Goal: Information Seeking & Learning: Learn about a topic

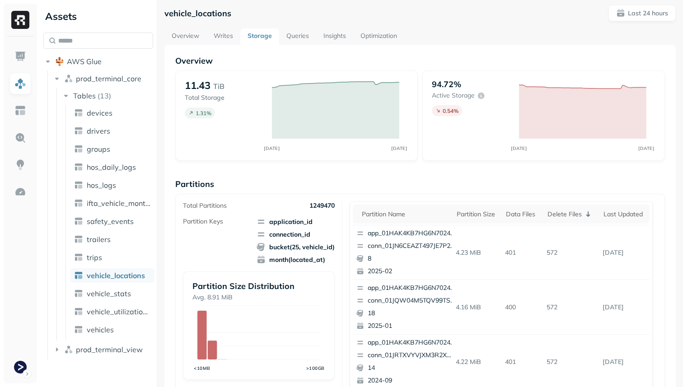
scroll to position [4, 0]
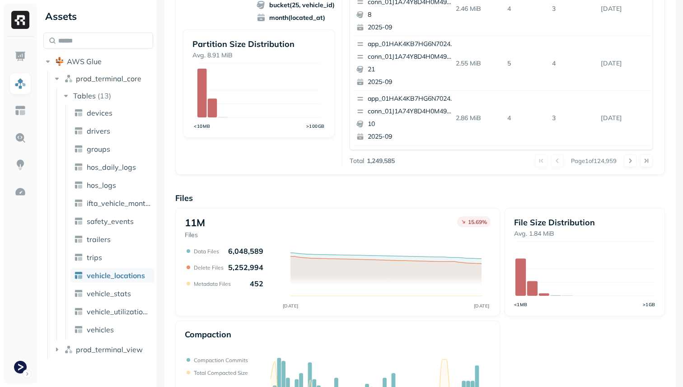
scroll to position [248, 0]
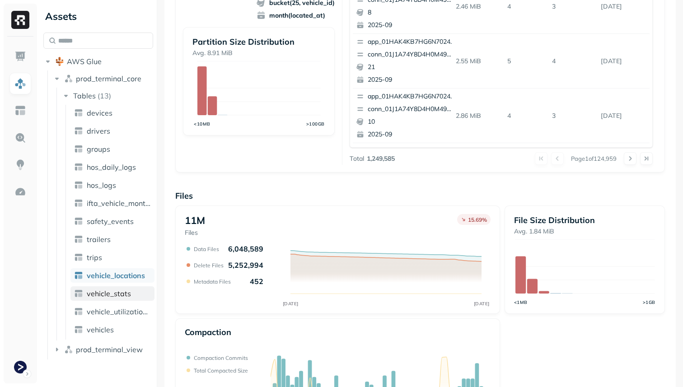
click at [142, 292] on link "vehicle_stats" at bounding box center [112, 293] width 84 height 14
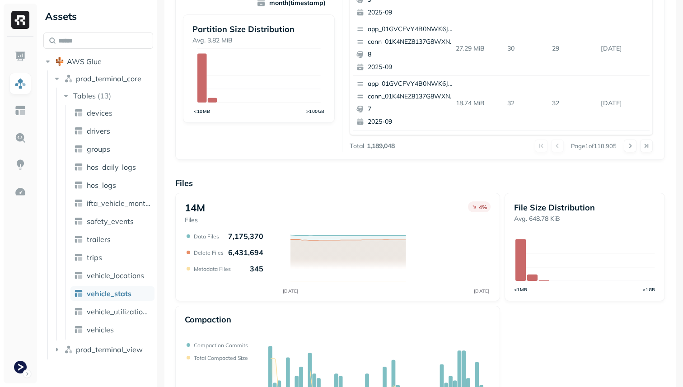
scroll to position [299, 0]
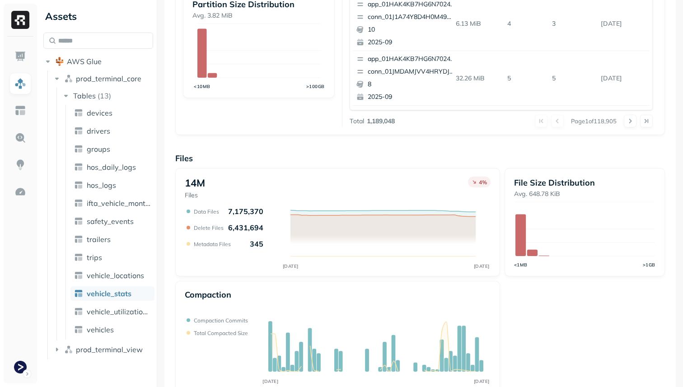
scroll to position [303, 0]
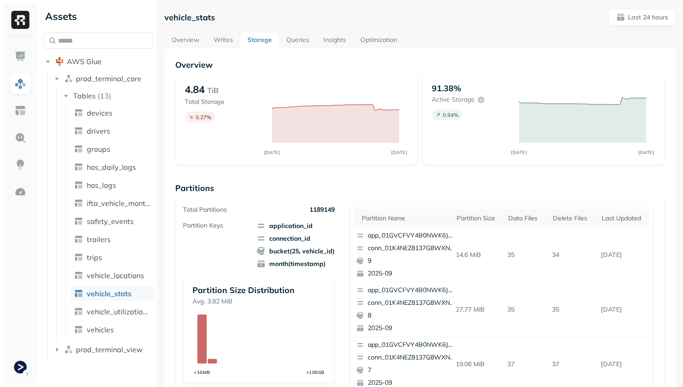
click at [379, 46] on link "Optimization" at bounding box center [378, 41] width 51 height 16
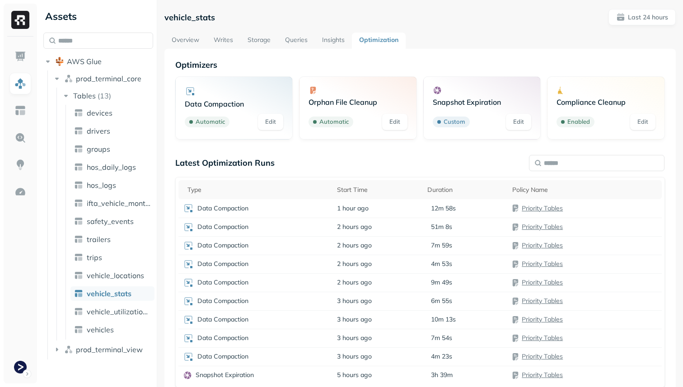
click at [184, 30] on div "vehicle_stats Last 24 hours Overview Writes Storage Queries Insights Optimizati…" at bounding box center [419, 222] width 511 height 427
click at [184, 33] on link "Overview" at bounding box center [185, 41] width 42 height 16
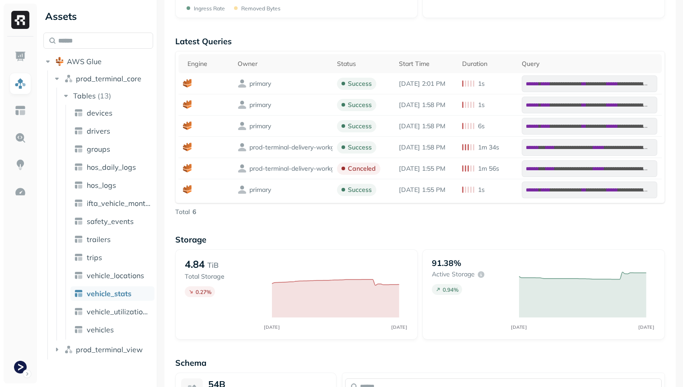
scroll to position [376, 0]
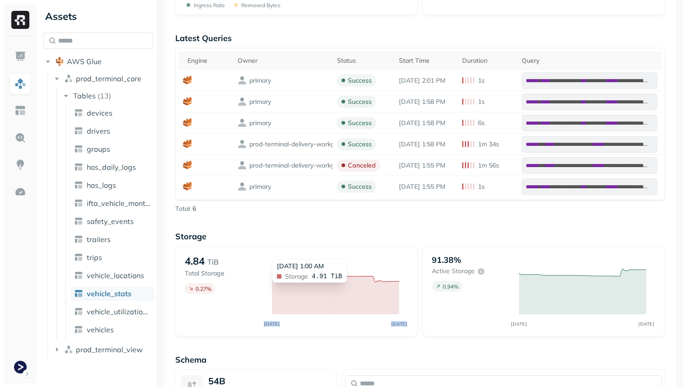
drag, startPoint x: 399, startPoint y: 289, endPoint x: 331, endPoint y: 287, distance: 68.2
click at [331, 287] on icon "SEP 15 SEP 16" at bounding box center [335, 291] width 145 height 73
click at [363, 238] on p "Storage" at bounding box center [419, 236] width 489 height 10
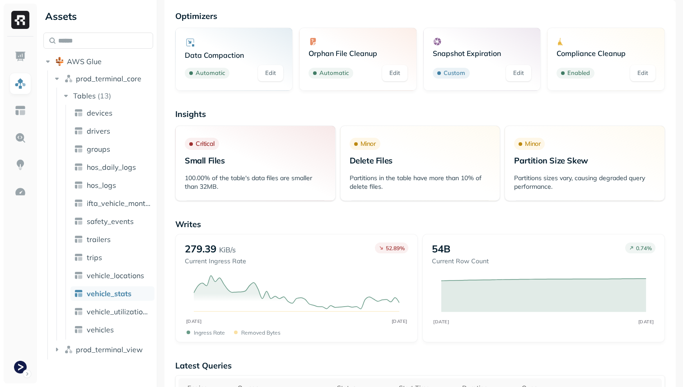
scroll to position [0, 0]
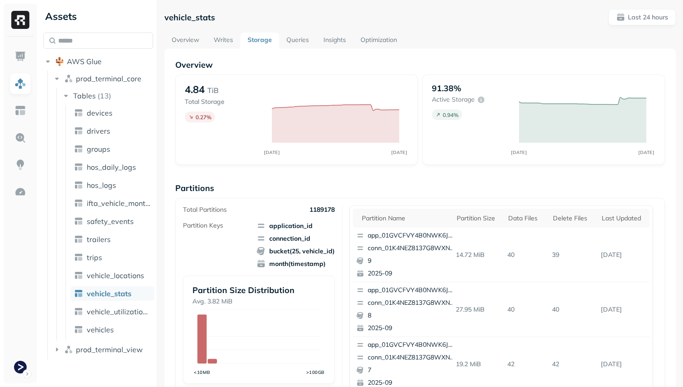
click at [175, 31] on div "vehicle_stats Last 24 hours Overview Writes Storage Queries Insights Optimizati…" at bounding box center [419, 349] width 511 height 681
click at [175, 36] on link "Overview" at bounding box center [185, 41] width 42 height 16
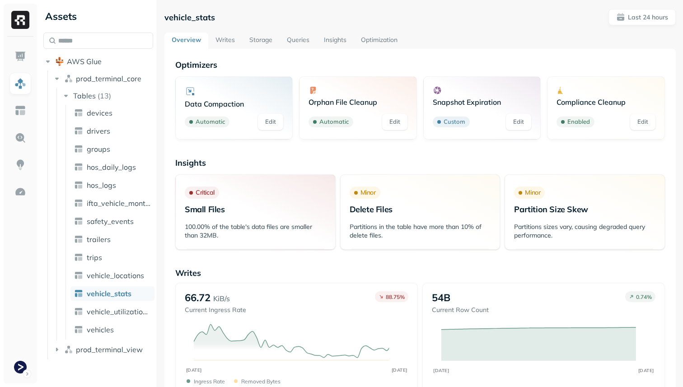
click at [254, 42] on link "Storage" at bounding box center [260, 41] width 37 height 16
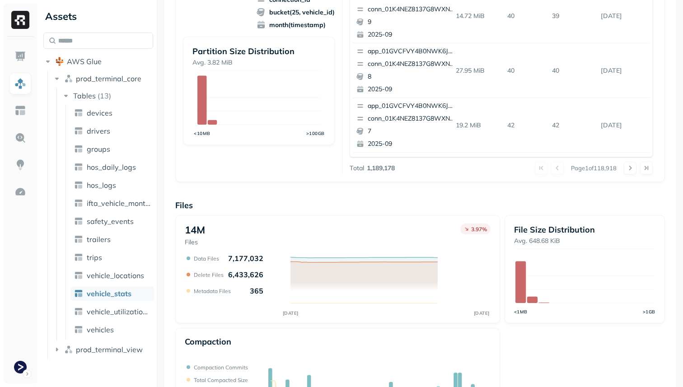
scroll to position [303, 0]
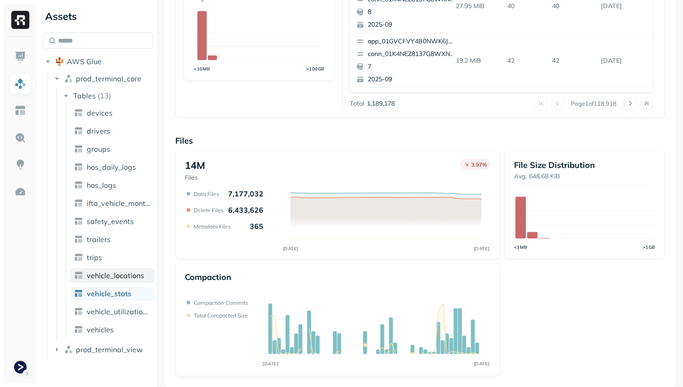
click at [135, 279] on span "vehicle_locations" at bounding box center [115, 275] width 57 height 9
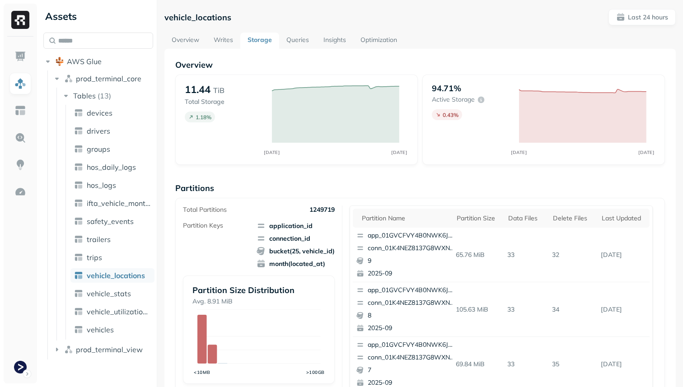
scroll to position [303, 0]
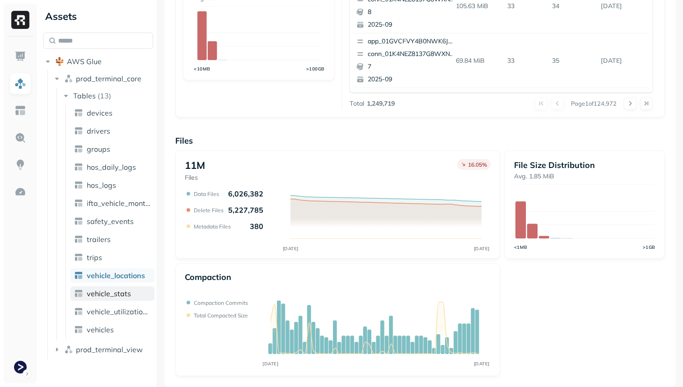
click at [104, 297] on span "vehicle_stats" at bounding box center [109, 293] width 44 height 9
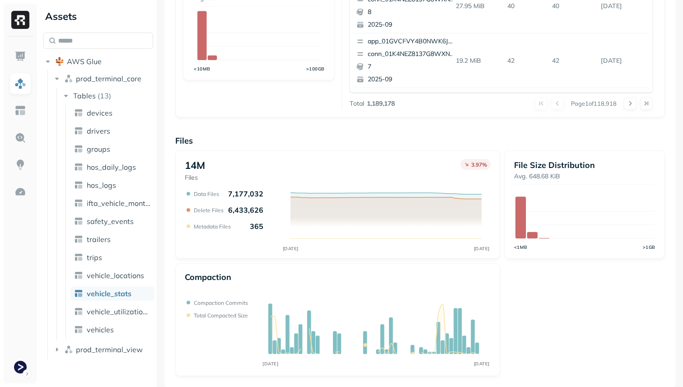
scroll to position [123, 0]
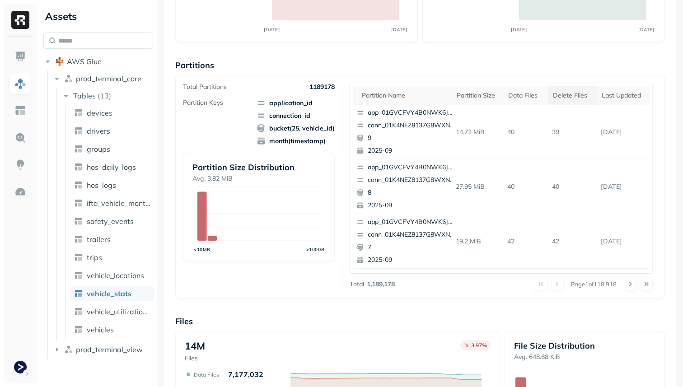
click at [572, 98] on div "Delete Files" at bounding box center [573, 95] width 40 height 9
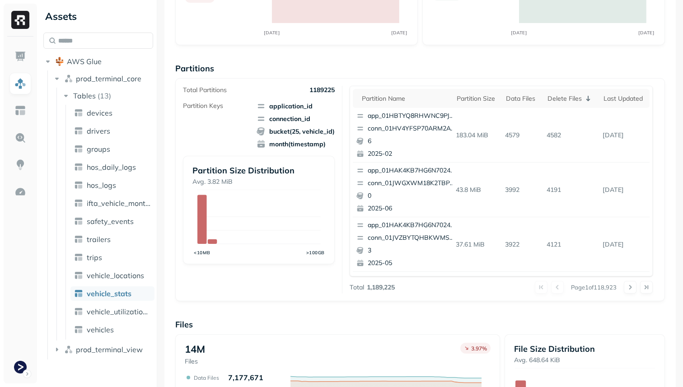
scroll to position [0, 0]
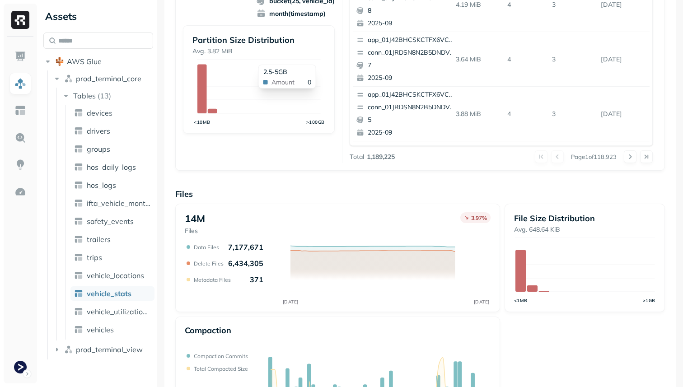
scroll to position [303, 0]
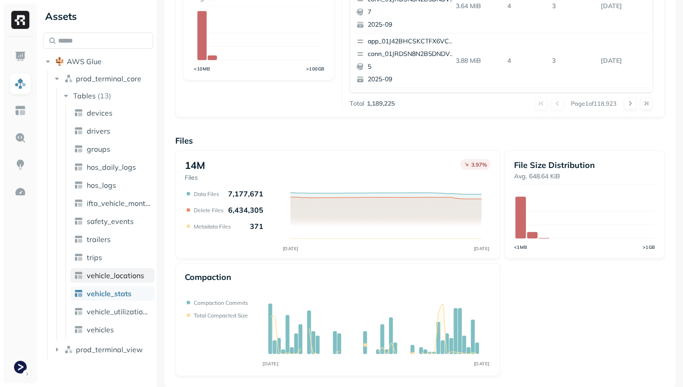
click at [124, 274] on span "vehicle_locations" at bounding box center [115, 275] width 57 height 9
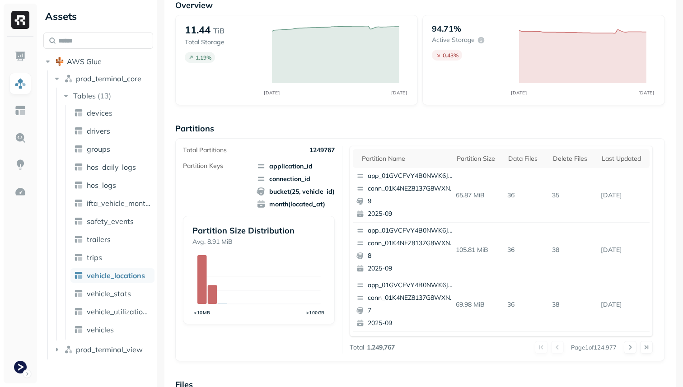
scroll to position [303, 0]
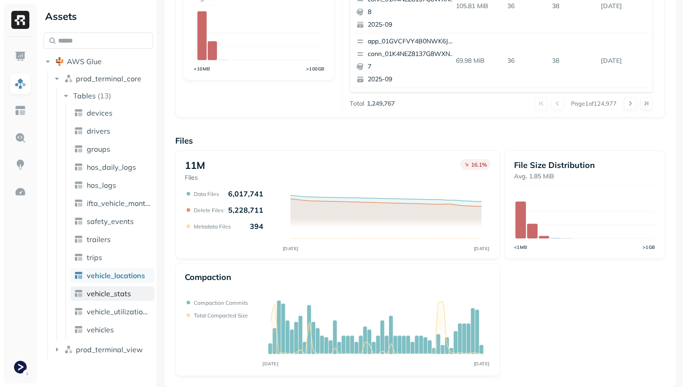
click at [114, 292] on span "vehicle_stats" at bounding box center [109, 293] width 44 height 9
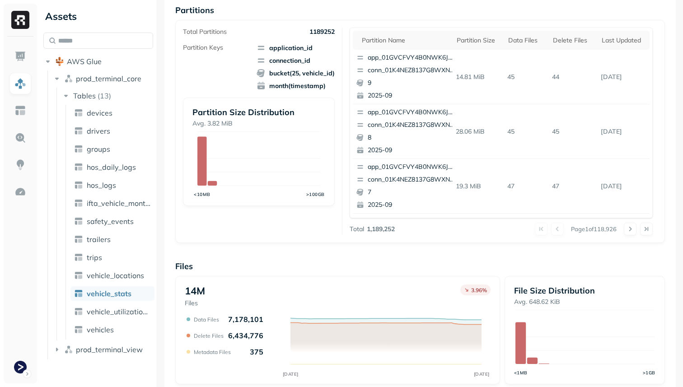
scroll to position [303, 0]
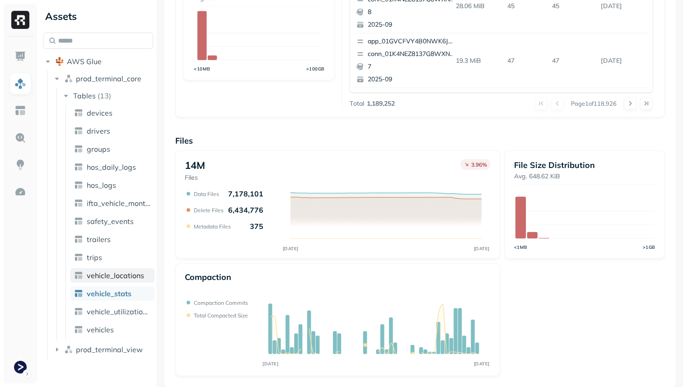
click at [136, 273] on span "vehicle_locations" at bounding box center [115, 275] width 57 height 9
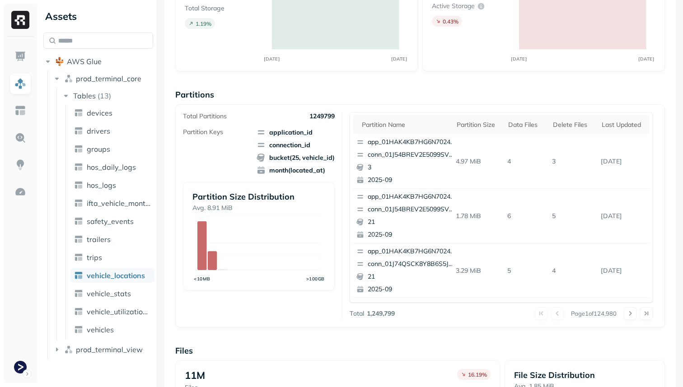
scroll to position [8, 0]
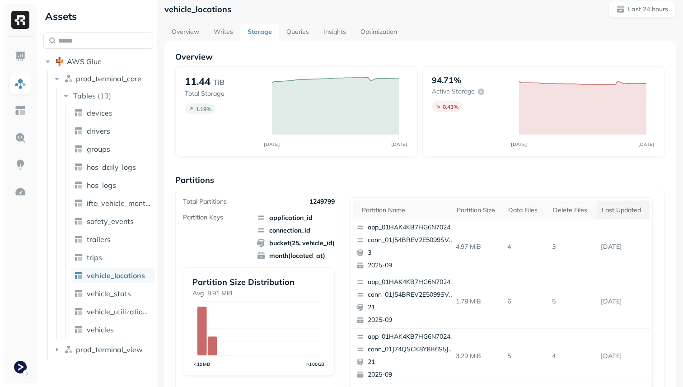
click at [603, 214] on div "Last updated" at bounding box center [622, 210] width 43 height 9
click at [603, 214] on div "Last updated" at bounding box center [619, 210] width 52 height 11
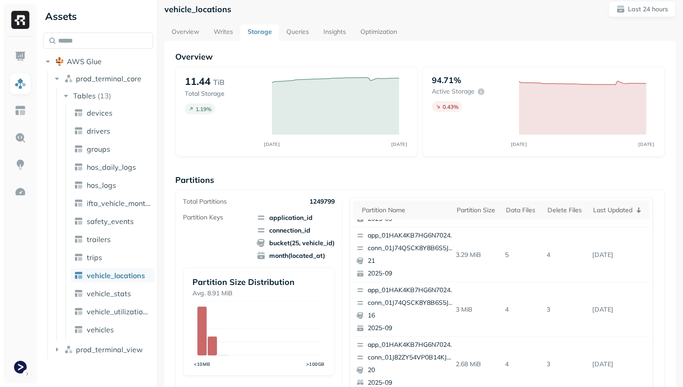
scroll to position [0, 0]
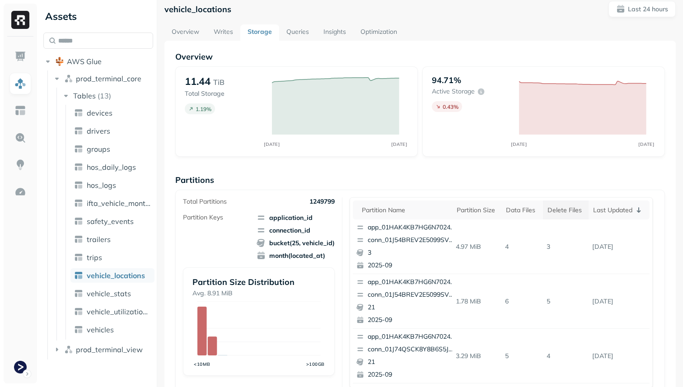
click at [568, 209] on div "Delete Files" at bounding box center [565, 210] width 37 height 9
click at [613, 205] on th "Last updated" at bounding box center [624, 209] width 50 height 19
click at [613, 205] on div "Last updated" at bounding box center [619, 210] width 52 height 11
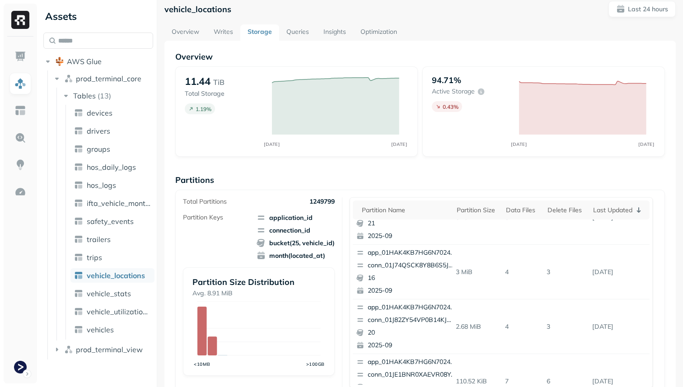
scroll to position [381, 0]
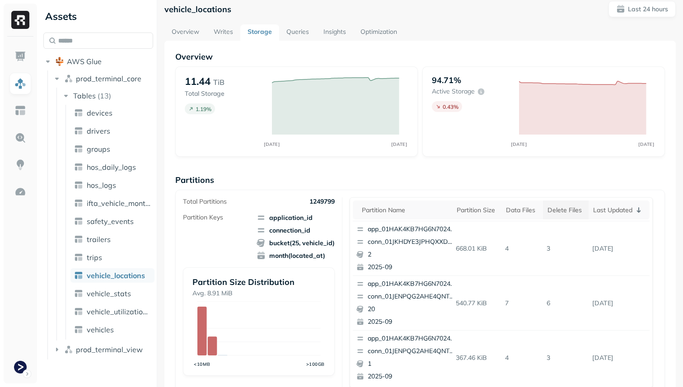
click at [575, 211] on div "Delete Files" at bounding box center [565, 210] width 37 height 9
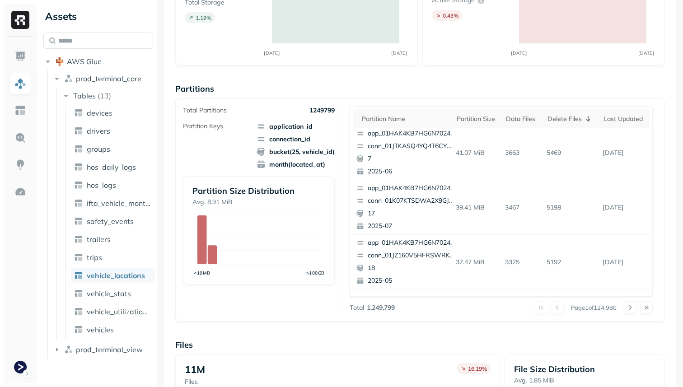
scroll to position [0, 0]
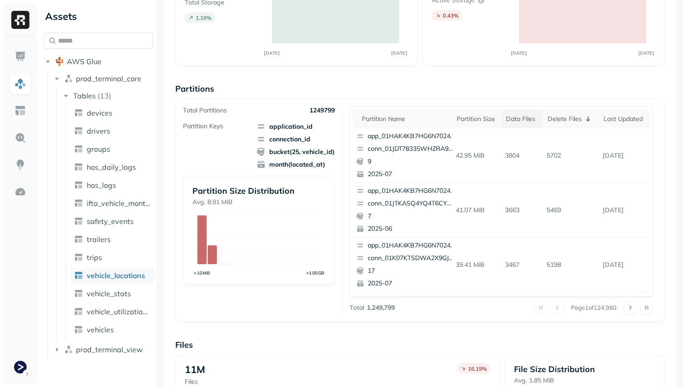
click at [512, 122] on div "Data Files" at bounding box center [522, 119] width 33 height 9
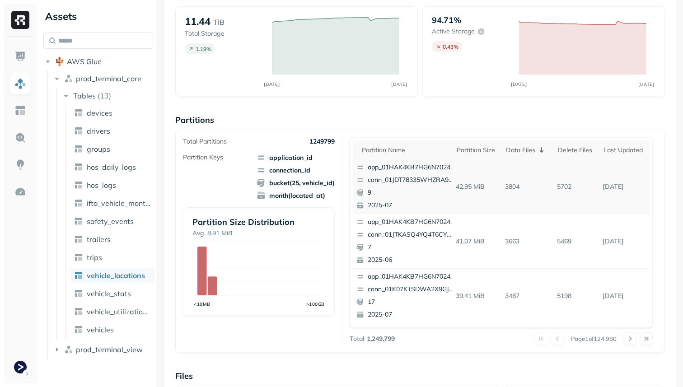
scroll to position [73, 0]
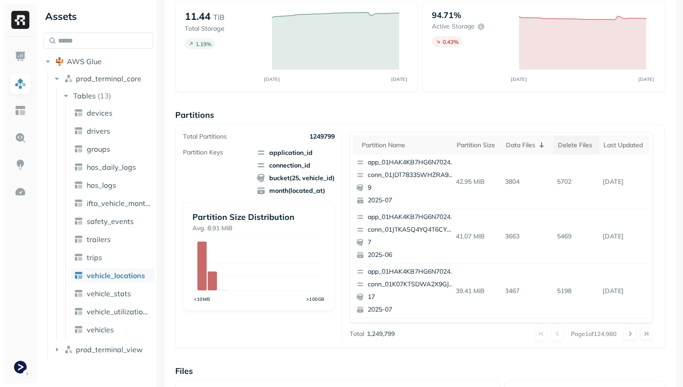
click at [573, 150] on th "Delete Files" at bounding box center [576, 144] width 46 height 19
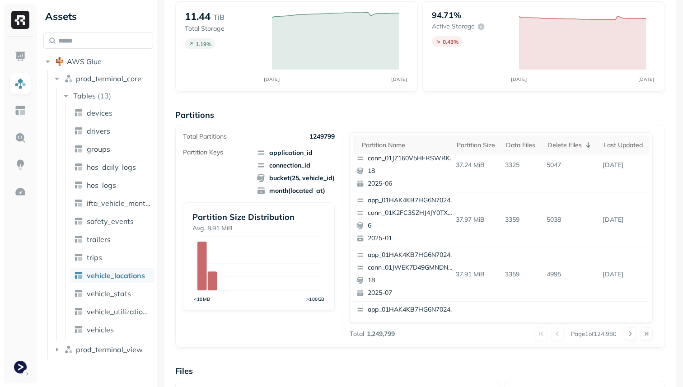
scroll to position [381, 0]
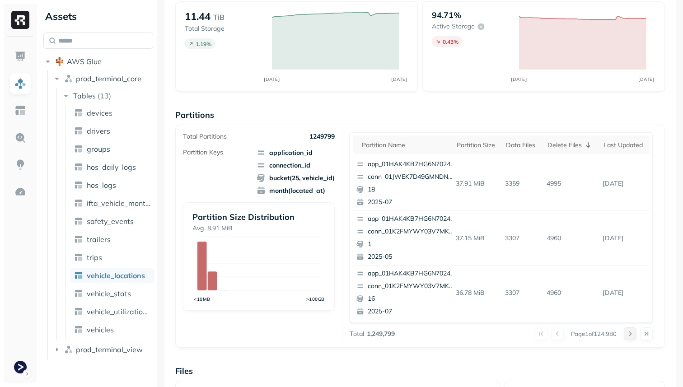
click at [627, 331] on button at bounding box center [629, 333] width 13 height 13
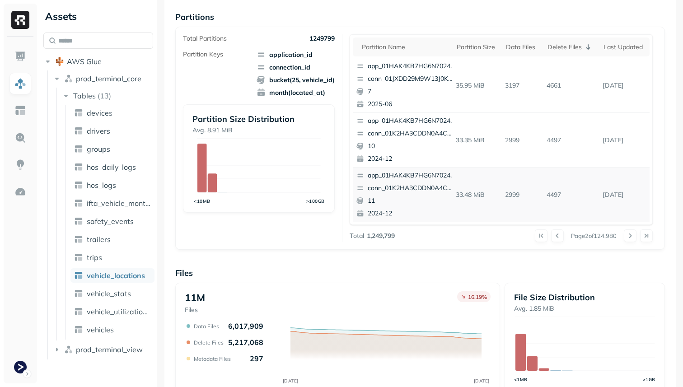
scroll to position [126, 0]
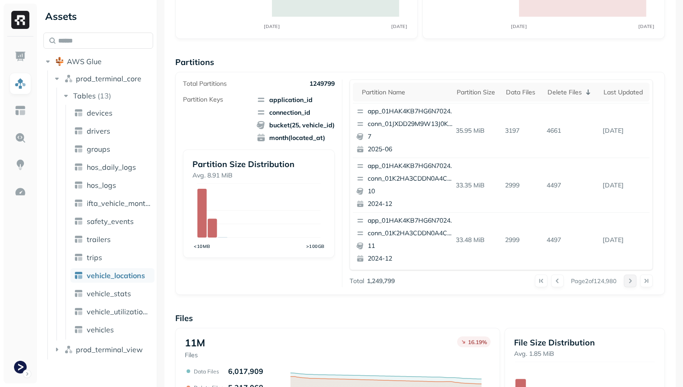
click at [625, 278] on button at bounding box center [629, 280] width 13 height 13
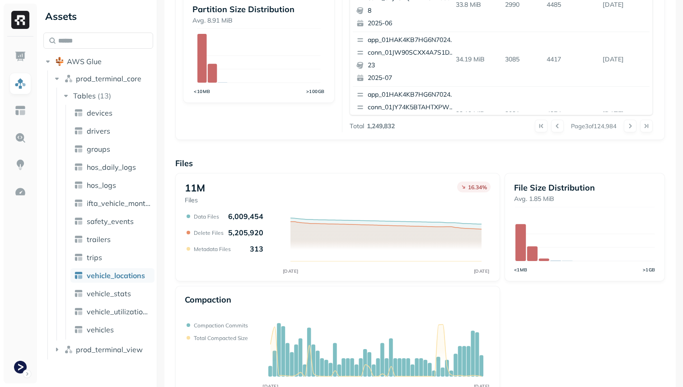
scroll to position [303, 0]
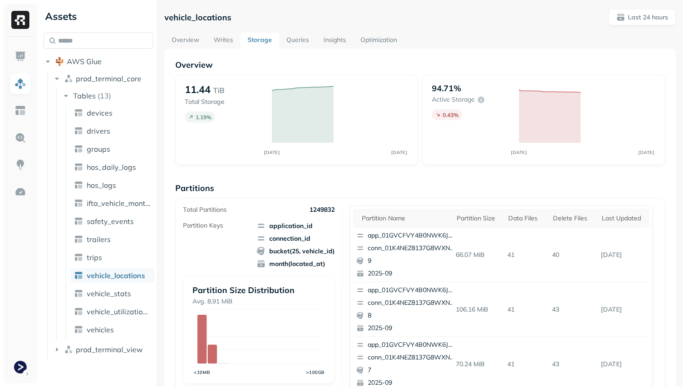
scroll to position [303, 0]
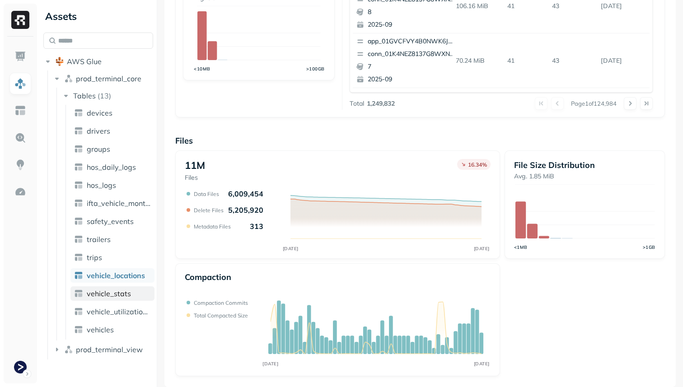
click at [107, 294] on span "vehicle_stats" at bounding box center [109, 293] width 44 height 9
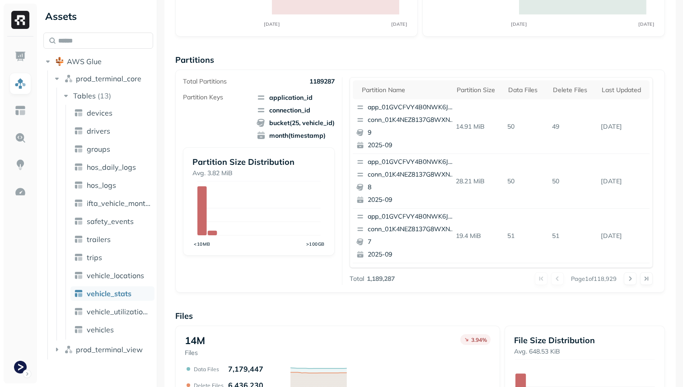
scroll to position [303, 0]
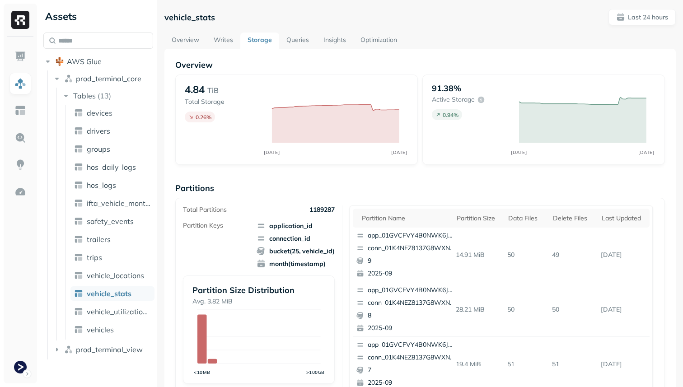
click at [378, 36] on link "Optimization" at bounding box center [378, 41] width 51 height 16
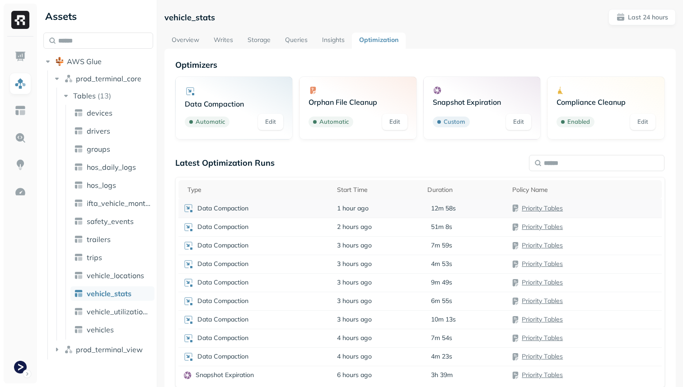
click at [392, 208] on td "1 hour ago" at bounding box center [377, 208] width 90 height 19
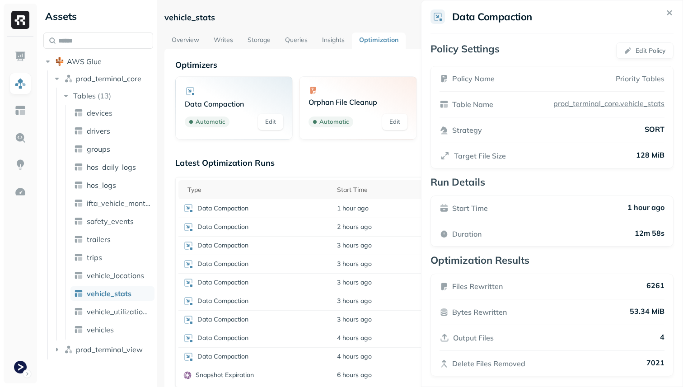
scroll to position [6, 0]
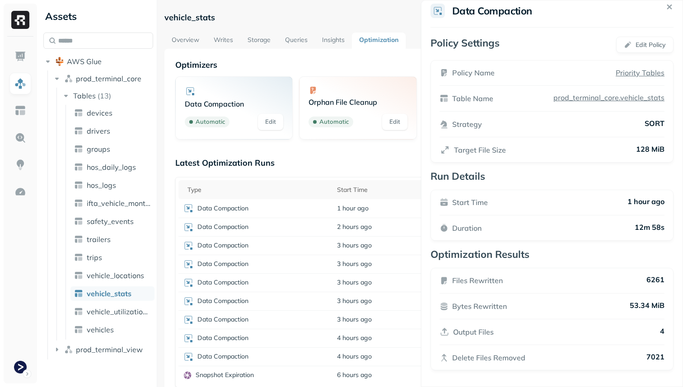
click at [331, 229] on html "Assets AWS Glue prod_terminal_core Tables ( 13 ) devices drivers groups hos_dai…" at bounding box center [341, 193] width 683 height 387
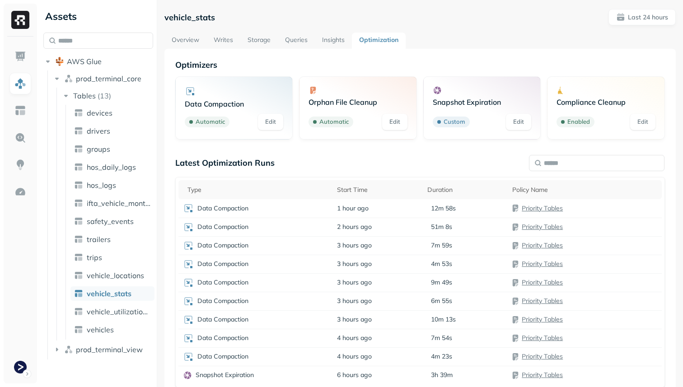
click at [331, 229] on td "Data Compaction" at bounding box center [255, 227] width 154 height 19
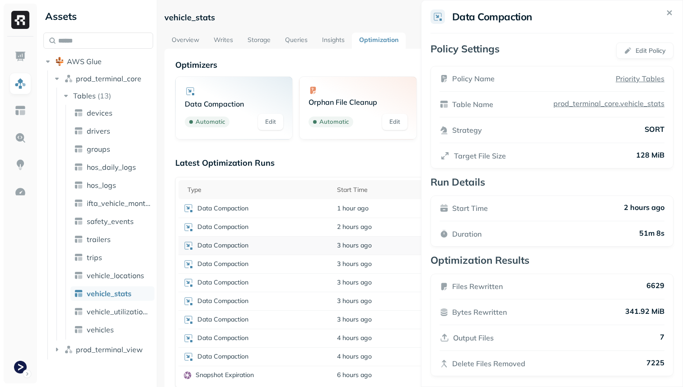
drag, startPoint x: 326, startPoint y: 254, endPoint x: 330, endPoint y: 243, distance: 11.4
click at [330, 243] on html "Assets AWS Glue prod_terminal_core Tables ( 13 ) devices drivers groups hos_dai…" at bounding box center [341, 193] width 683 height 387
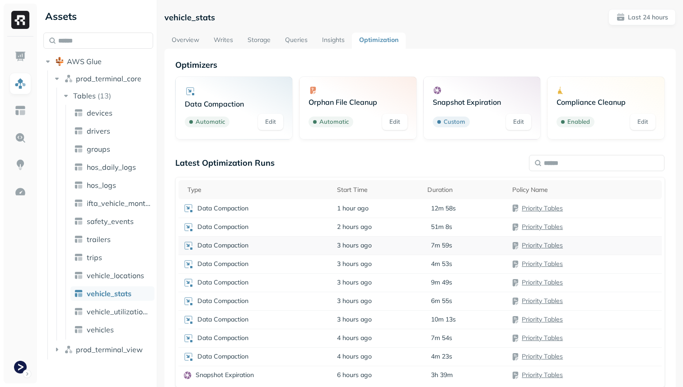
click at [330, 243] on td "Data Compaction" at bounding box center [255, 245] width 154 height 19
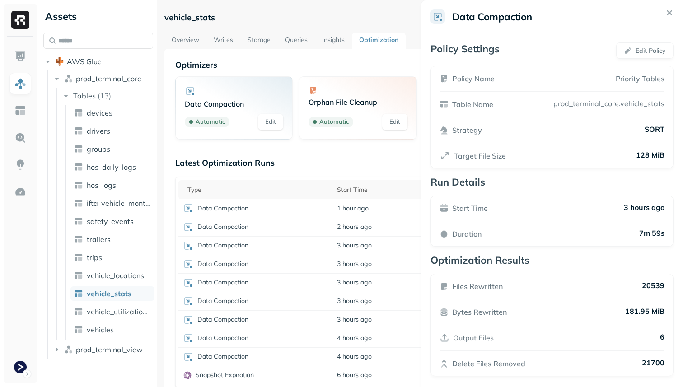
click at [344, 266] on html "Assets AWS Glue prod_terminal_core Tables ( 13 ) devices drivers groups hos_dai…" at bounding box center [341, 193] width 683 height 387
click at [344, 266] on span "3 hours ago" at bounding box center [354, 264] width 35 height 9
click at [344, 288] on td "3 hours ago" at bounding box center [377, 282] width 90 height 19
click at [343, 305] on span "3 hours ago" at bounding box center [354, 301] width 35 height 9
click at [343, 319] on span "3 hours ago" at bounding box center [354, 319] width 35 height 9
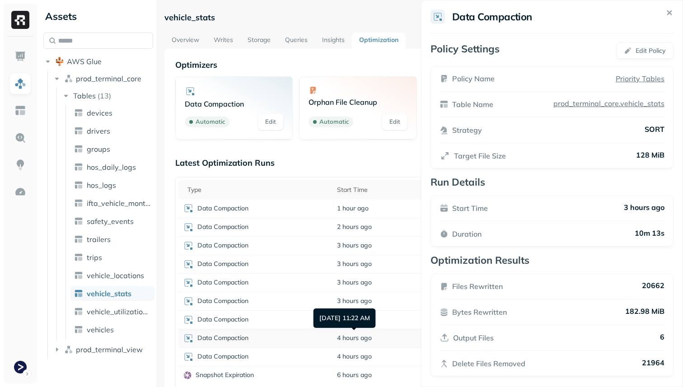
click at [343, 336] on span "4 hours ago" at bounding box center [354, 338] width 35 height 9
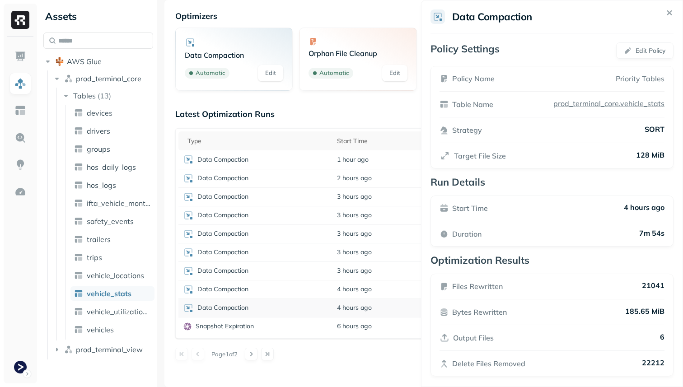
click at [388, 307] on td "4 hours ago" at bounding box center [377, 307] width 90 height 19
click at [393, 324] on td "6 hours ago" at bounding box center [377, 326] width 90 height 19
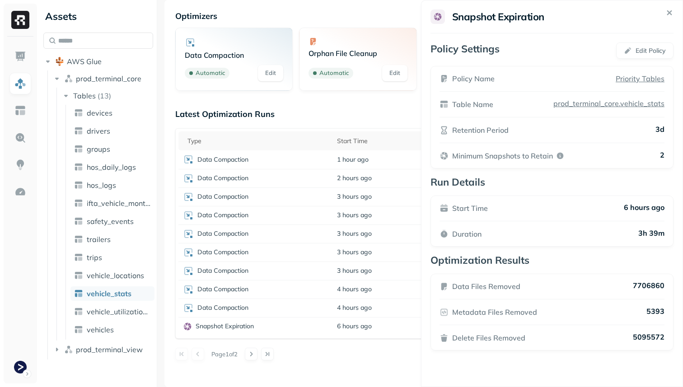
click at [386, 362] on div "Optimizers Data Compaction Automatic Edit Orphan File Cleanup Automatic Edit Sn…" at bounding box center [419, 193] width 511 height 387
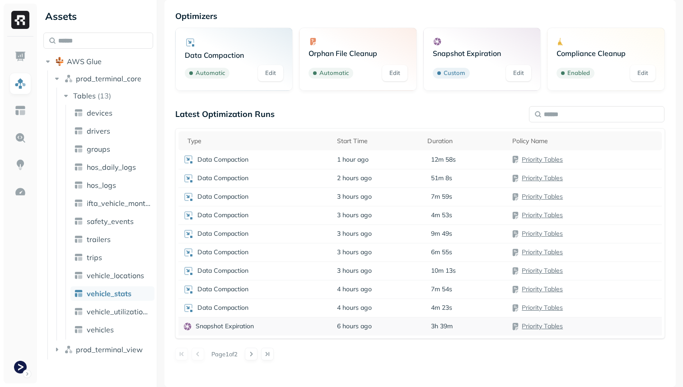
click at [381, 325] on td "6 hours ago" at bounding box center [377, 326] width 90 height 19
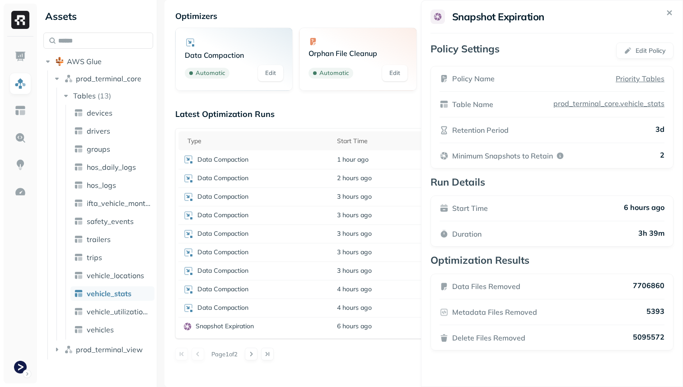
click at [382, 359] on html "Assets AWS Glue prod_terminal_core Tables ( 13 ) devices drivers groups hos_dai…" at bounding box center [341, 193] width 683 height 387
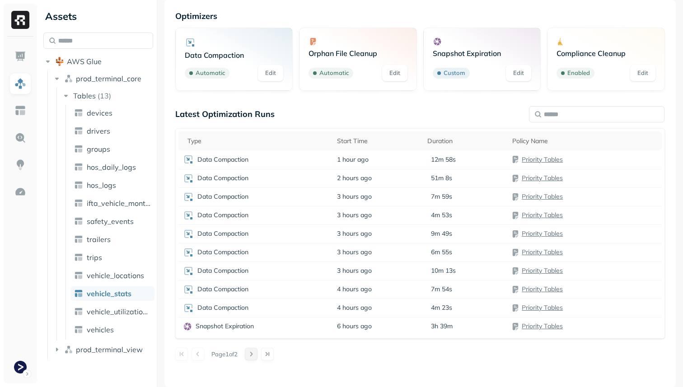
click at [257, 353] on button at bounding box center [251, 354] width 13 height 13
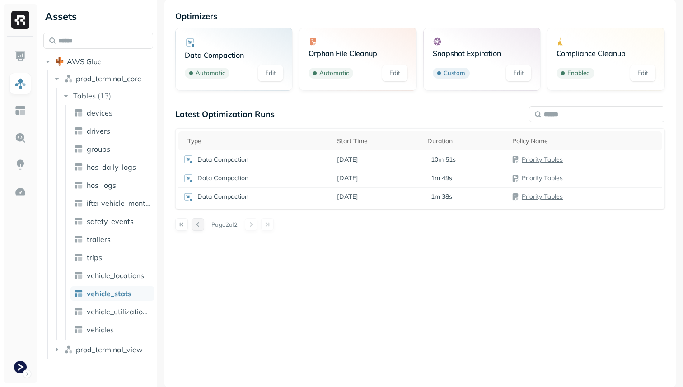
click at [197, 222] on button at bounding box center [197, 224] width 13 height 13
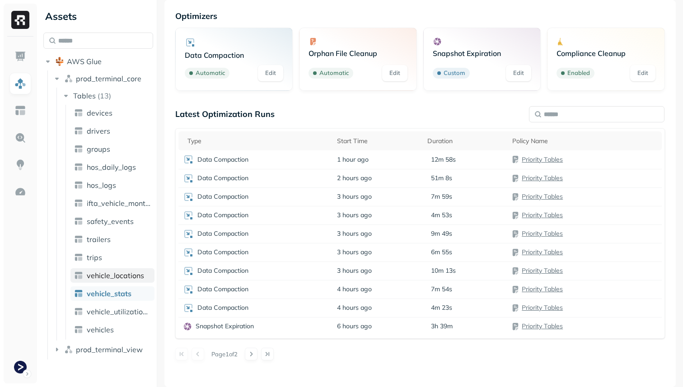
click at [135, 274] on span "vehicle_locations" at bounding box center [115, 275] width 57 height 9
click at [259, 355] on button at bounding box center [254, 354] width 13 height 13
click at [261, 355] on button at bounding box center [254, 354] width 13 height 13
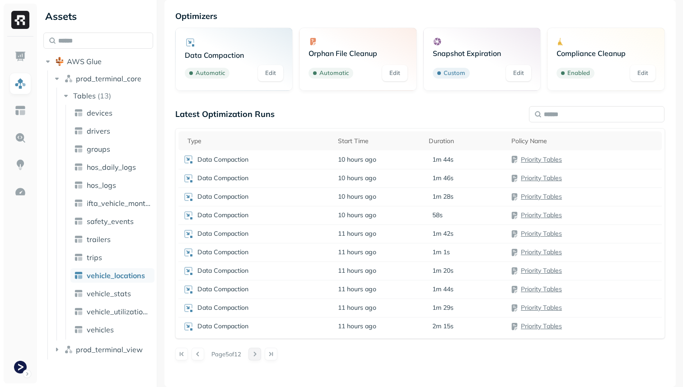
click at [261, 355] on button at bounding box center [254, 354] width 13 height 13
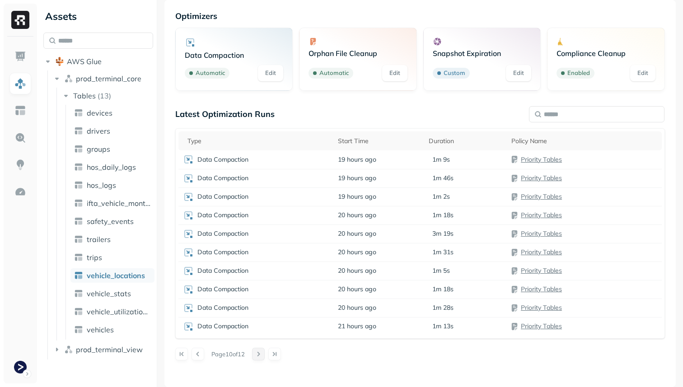
click at [262, 355] on button at bounding box center [258, 354] width 13 height 13
click at [262, 355] on div "Latest Optimization Runs Type Start Time Duration Policy Name Data Compaction 1…" at bounding box center [419, 234] width 489 height 251
click at [195, 333] on button at bounding box center [197, 335] width 13 height 13
click at [226, 141] on div "Type" at bounding box center [257, 141] width 141 height 9
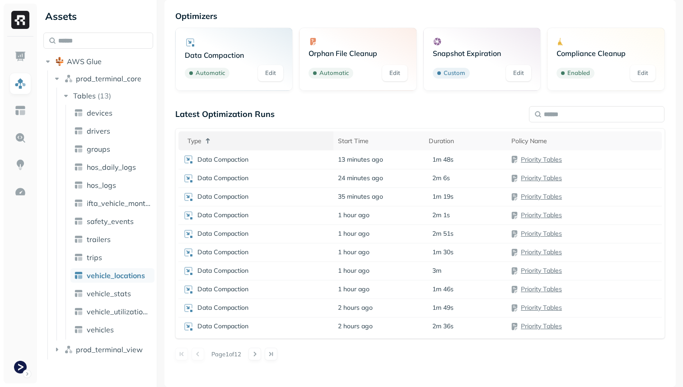
click at [226, 141] on div "Type" at bounding box center [257, 140] width 141 height 11
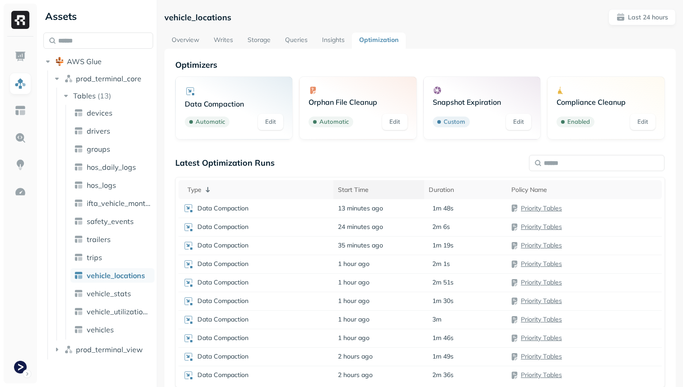
click at [336, 187] on th "Start Time" at bounding box center [378, 189] width 91 height 19
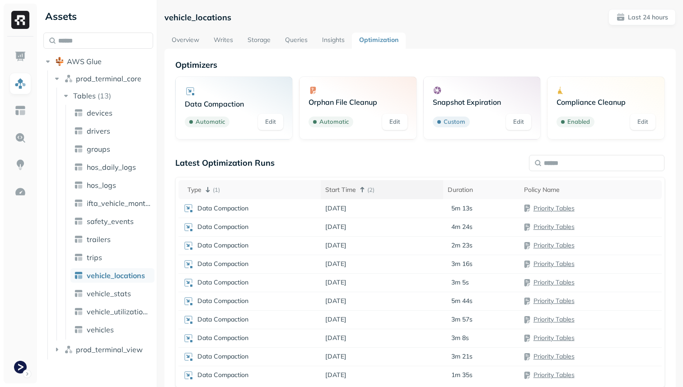
click at [336, 187] on div "Start Time ( 2 )" at bounding box center [381, 189] width 113 height 11
click at [430, 214] on td "13 minutes ago" at bounding box center [382, 208] width 122 height 19
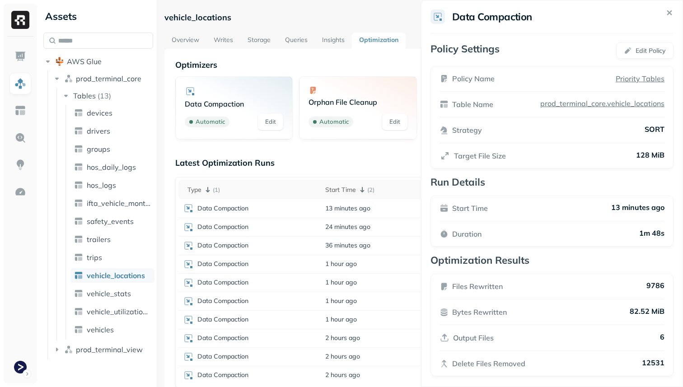
click at [374, 157] on html "Assets AWS Glue prod_terminal_core Tables ( 13 ) devices drivers groups hos_dai…" at bounding box center [341, 193] width 683 height 387
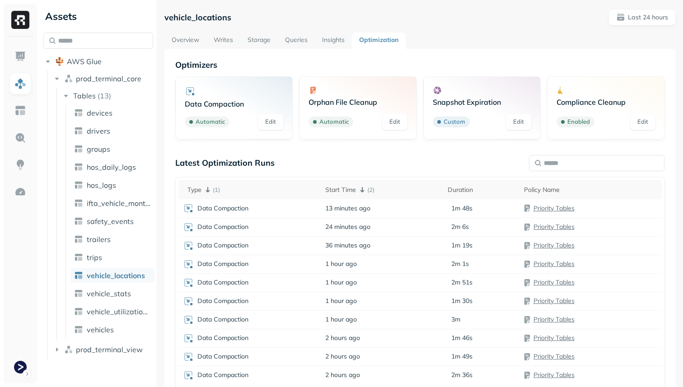
click at [194, 42] on link "Overview" at bounding box center [185, 41] width 42 height 16
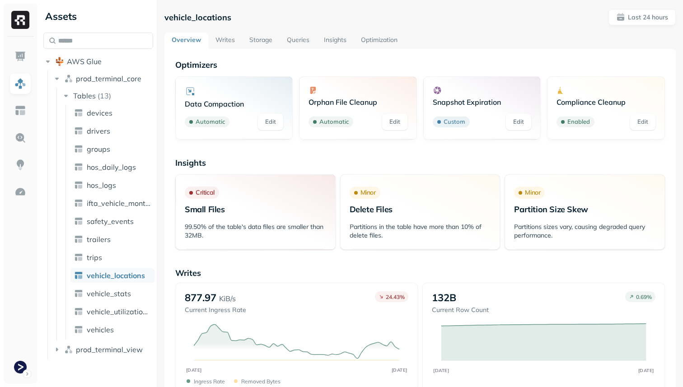
click at [266, 41] on link "Storage" at bounding box center [260, 41] width 37 height 16
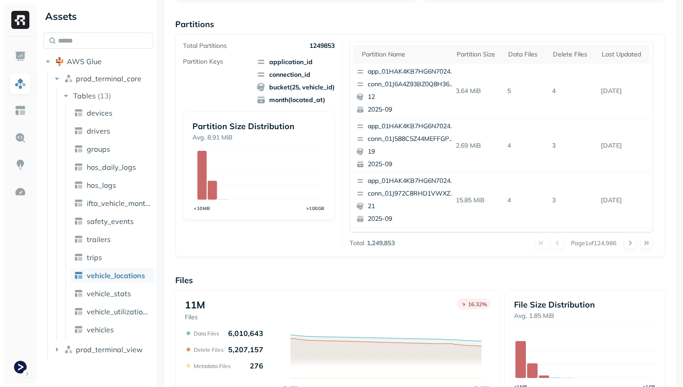
scroll to position [157, 0]
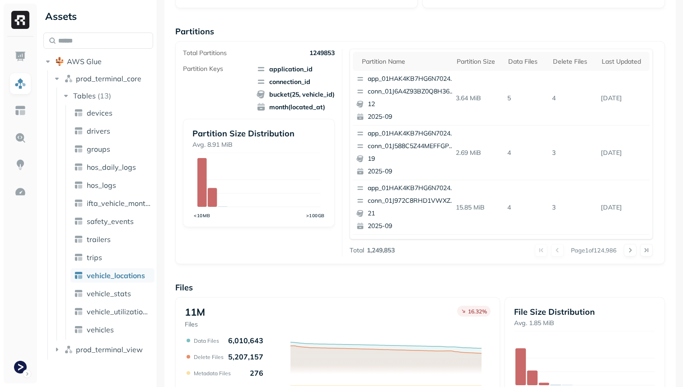
click at [114, 301] on ul "devices drivers groups hos_daily_logs hos_logs ifta_vehicle_months safety_event…" at bounding box center [109, 222] width 89 height 235
click at [144, 290] on link "vehicle_stats" at bounding box center [112, 293] width 84 height 14
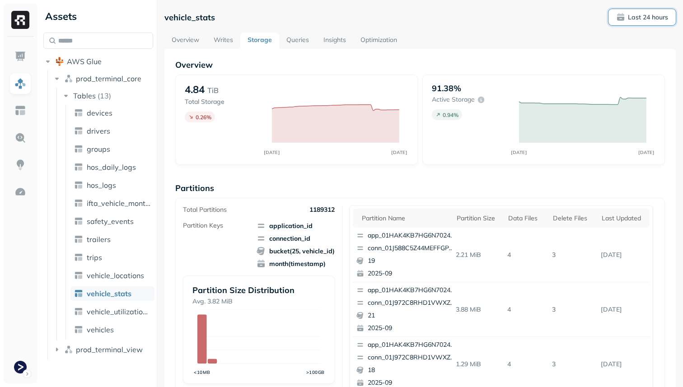
click at [641, 23] on button "Last 24 hours" at bounding box center [641, 17] width 67 height 16
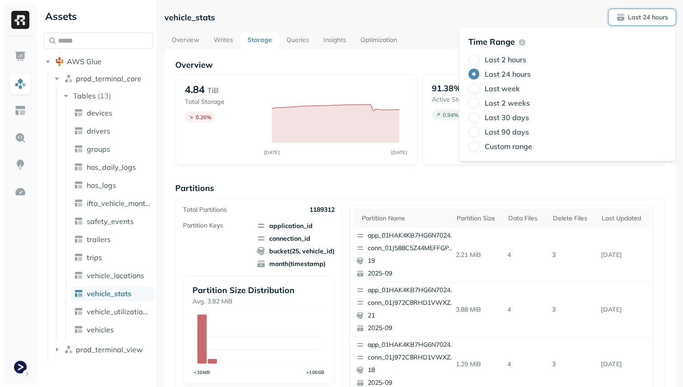
click at [498, 89] on label "Last week" at bounding box center [501, 88] width 35 height 9
click at [479, 89] on button "Last week" at bounding box center [473, 88] width 11 height 11
click at [416, 15] on div "vehicle_stats Last week" at bounding box center [419, 17] width 511 height 16
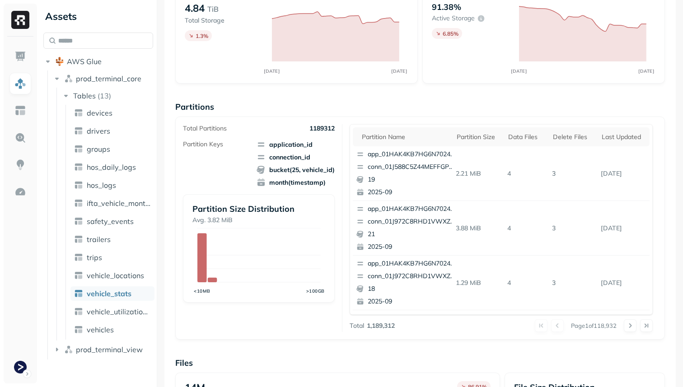
scroll to position [303, 0]
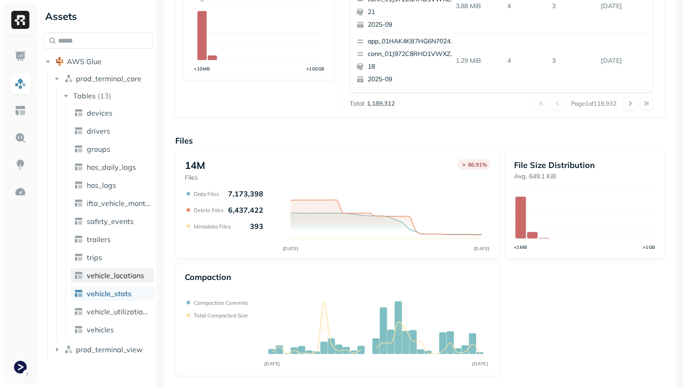
click at [128, 274] on span "vehicle_locations" at bounding box center [115, 275] width 57 height 9
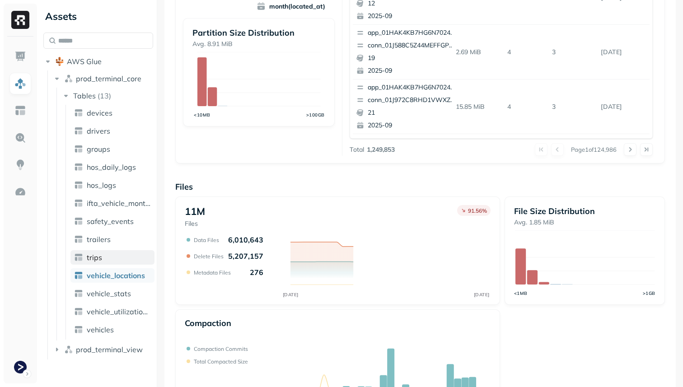
scroll to position [295, 0]
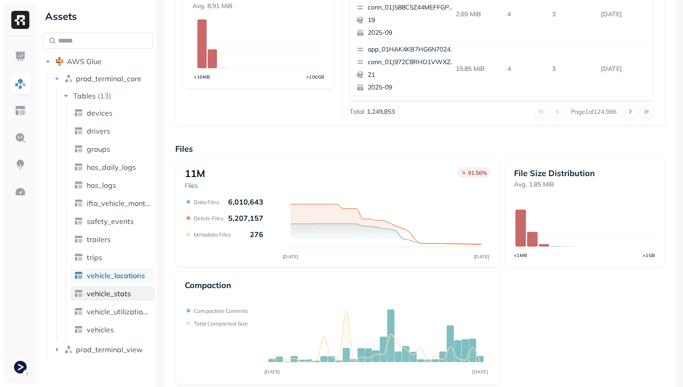
click at [120, 289] on span "vehicle_stats" at bounding box center [109, 293] width 44 height 9
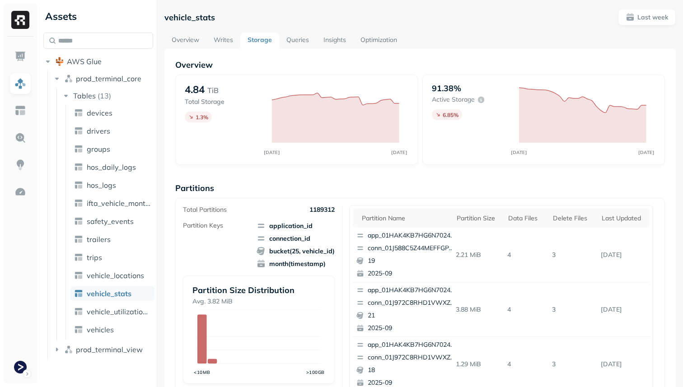
click at [196, 32] on div "vehicle_stats Last week Overview Writes Storage Queries Insights Optimization O…" at bounding box center [419, 349] width 511 height 681
click at [304, 45] on link "Queries" at bounding box center [297, 41] width 37 height 16
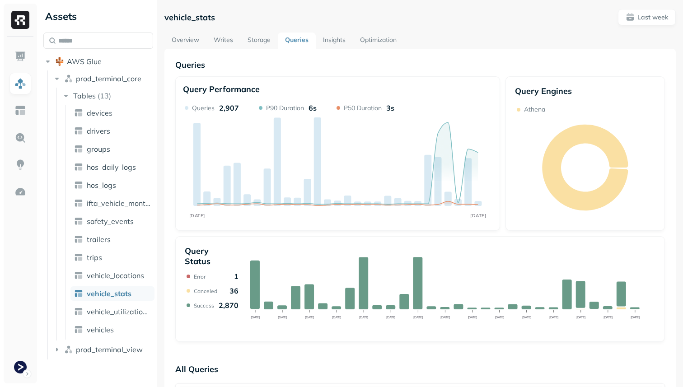
click at [331, 46] on link "Insights" at bounding box center [334, 41] width 37 height 16
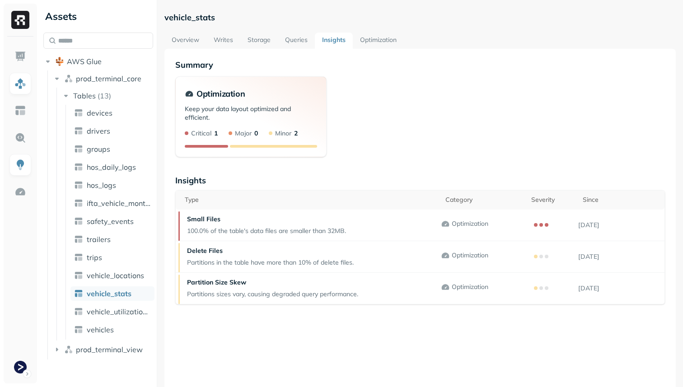
click at [386, 46] on link "Optimization" at bounding box center [378, 41] width 51 height 16
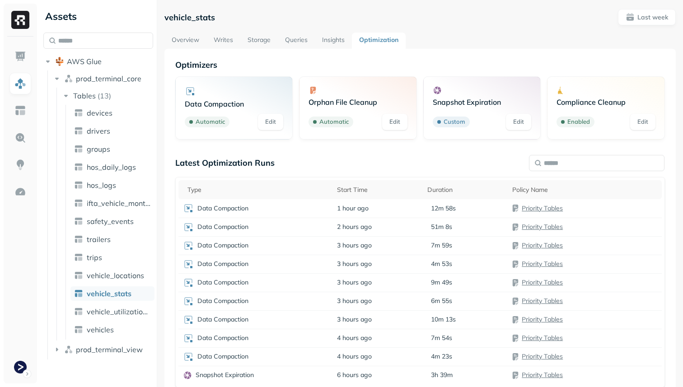
click at [336, 39] on link "Insights" at bounding box center [333, 41] width 37 height 16
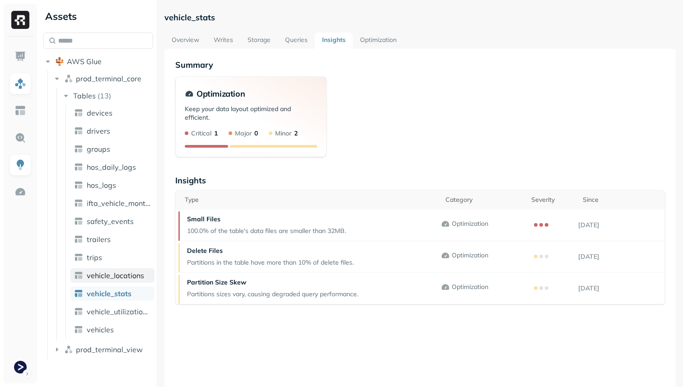
click at [124, 276] on span "vehicle_locations" at bounding box center [115, 275] width 57 height 9
click at [264, 41] on link "Storage" at bounding box center [258, 41] width 37 height 16
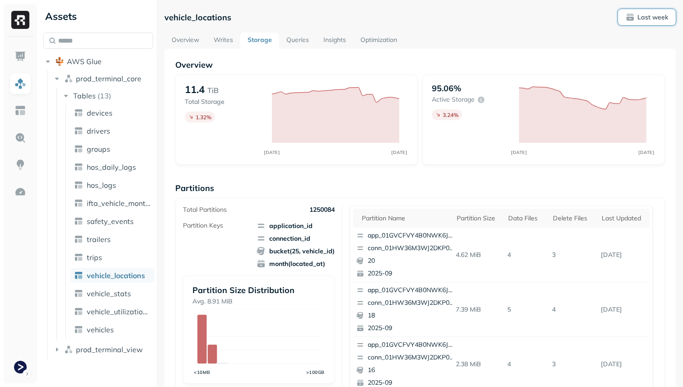
click at [641, 18] on p "Last week" at bounding box center [652, 17] width 31 height 9
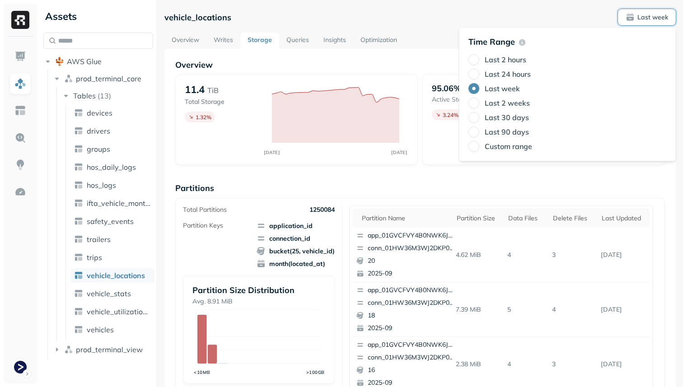
click at [500, 75] on label "Last 24 hours" at bounding box center [507, 74] width 46 height 9
click at [479, 75] on button "Last 24 hours" at bounding box center [473, 74] width 11 height 11
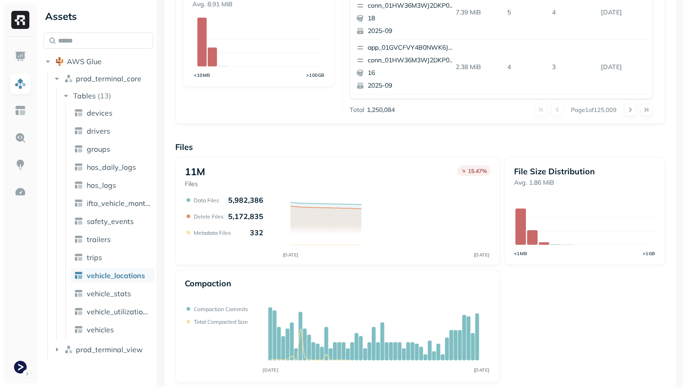
scroll to position [303, 0]
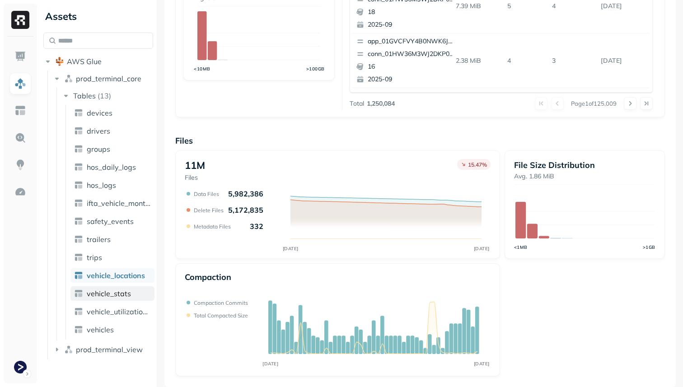
click at [141, 295] on link "vehicle_stats" at bounding box center [112, 293] width 84 height 14
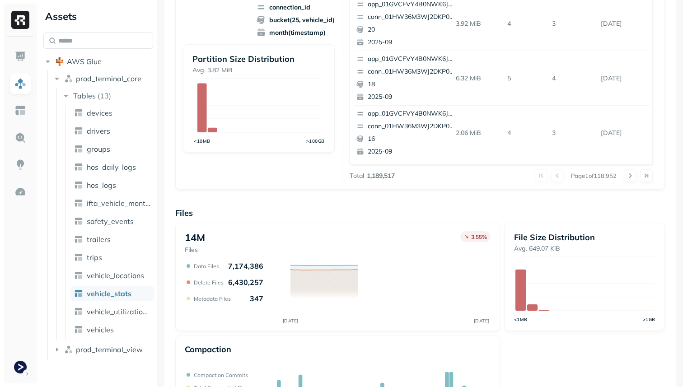
scroll to position [303, 0]
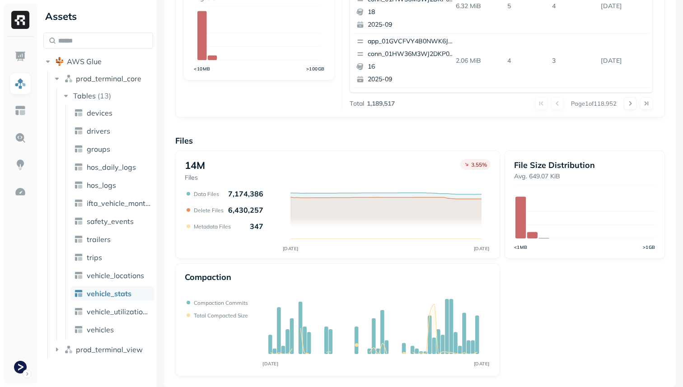
click at [240, 209] on p "6,430,257" at bounding box center [245, 209] width 35 height 9
click at [252, 259] on div "14M Files 3.55 % SEP 15 SEP 16 Data Files 7,174,386 Delete Files 6,430,257 Meta…" at bounding box center [419, 263] width 489 height 226
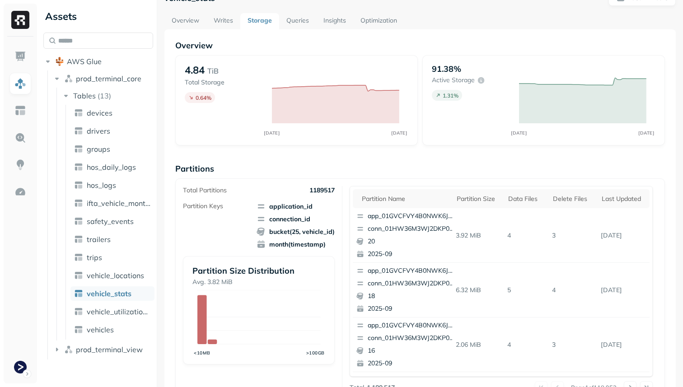
scroll to position [0, 0]
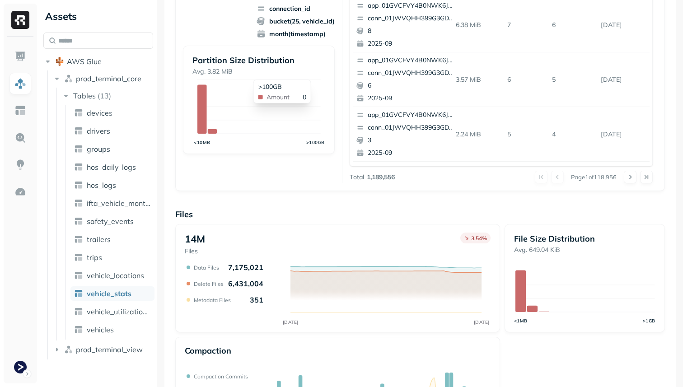
scroll to position [303, 0]
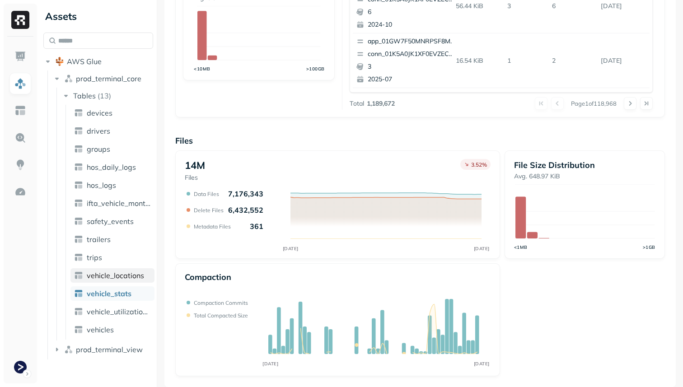
click at [135, 275] on span "vehicle_locations" at bounding box center [115, 275] width 57 height 9
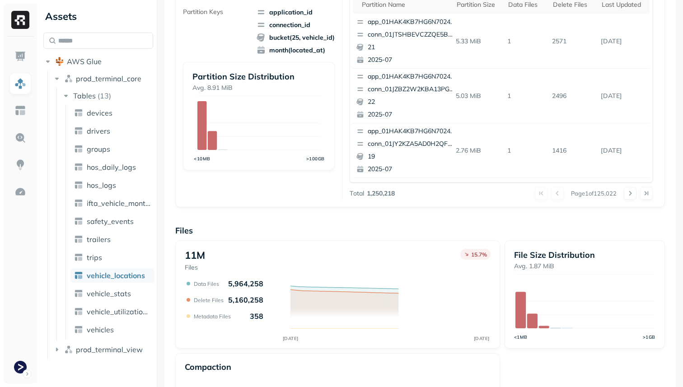
scroll to position [303, 0]
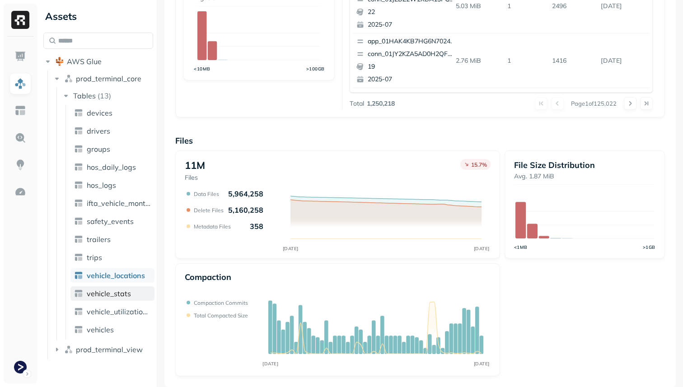
click at [132, 289] on link "vehicle_stats" at bounding box center [112, 293] width 84 height 14
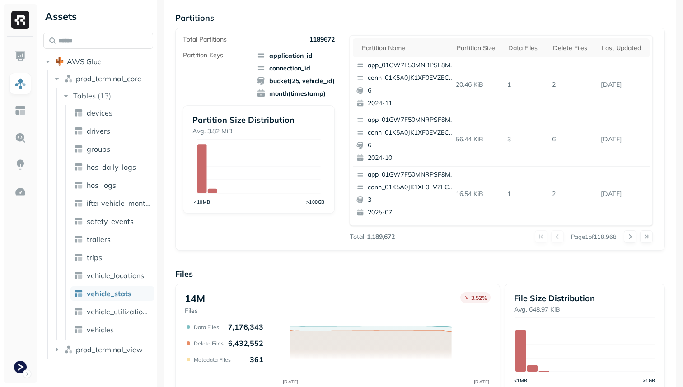
scroll to position [245, 0]
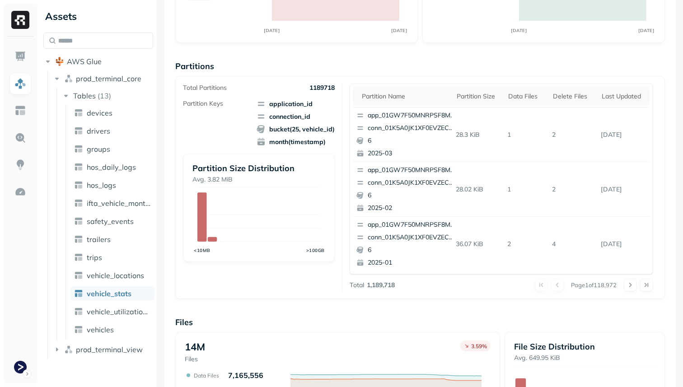
scroll to position [221, 0]
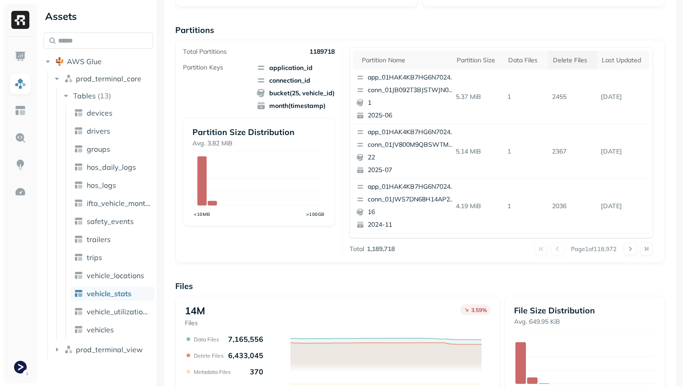
click at [559, 66] on th "Delete Files" at bounding box center [572, 60] width 49 height 19
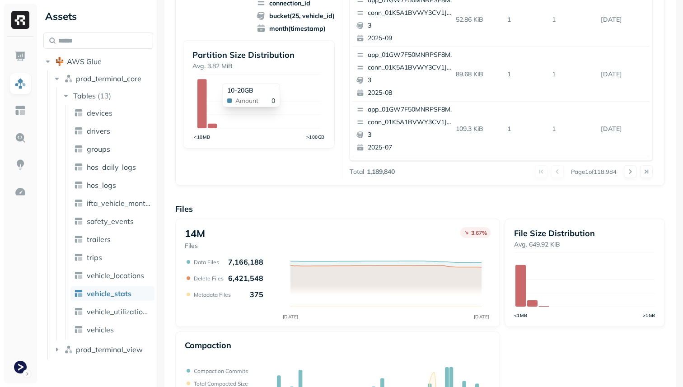
scroll to position [252, 0]
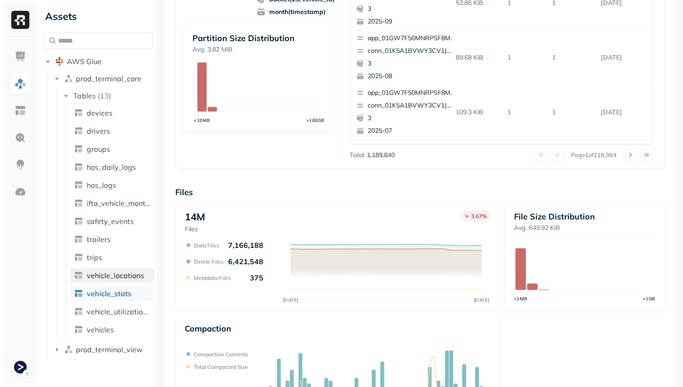
click at [132, 277] on span "vehicle_locations" at bounding box center [115, 275] width 57 height 9
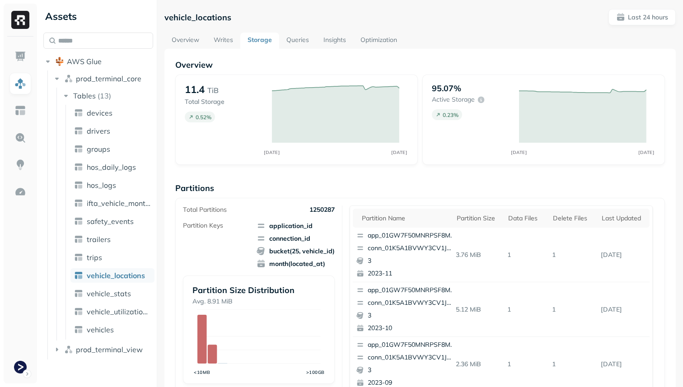
click at [377, 42] on link "Optimization" at bounding box center [378, 41] width 51 height 16
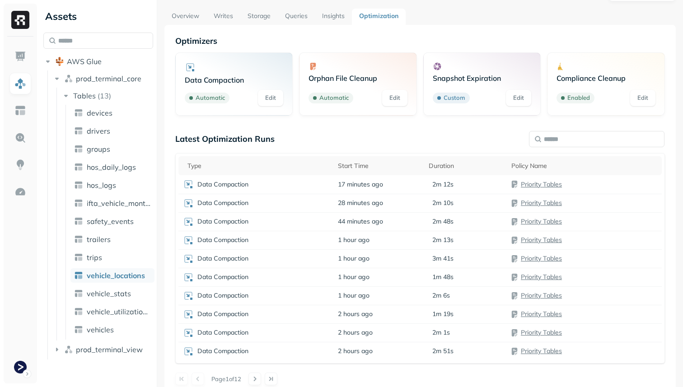
scroll to position [49, 0]
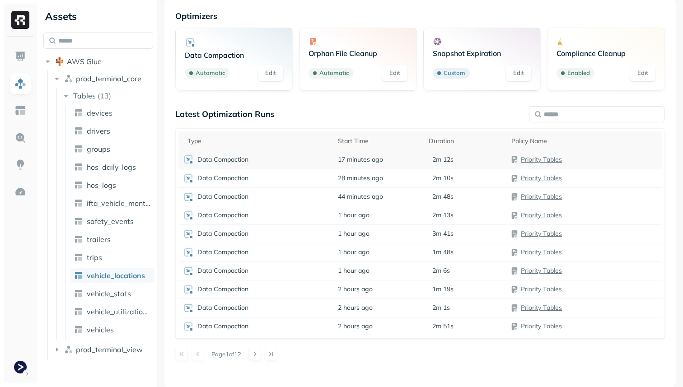
click at [389, 162] on td "17 minutes ago" at bounding box center [378, 159] width 91 height 19
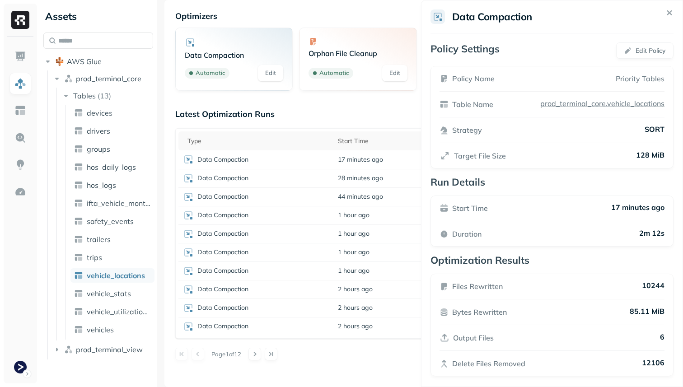
click at [386, 177] on html "Assets AWS Glue prod_terminal_core Tables ( 13 ) devices drivers groups hos_dai…" at bounding box center [341, 193] width 683 height 387
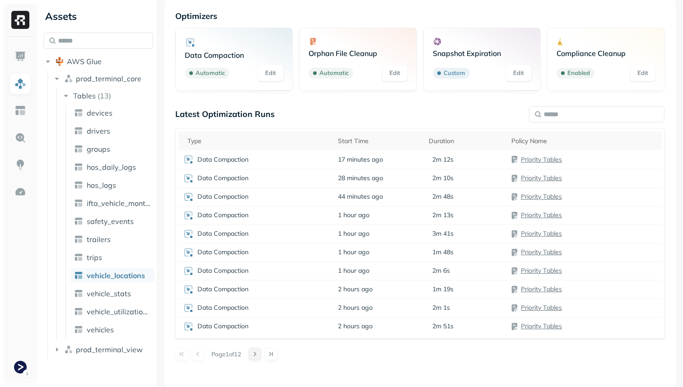
click at [260, 353] on button at bounding box center [254, 354] width 13 height 13
click at [199, 353] on button at bounding box center [197, 354] width 13 height 13
click at [440, 179] on p "2m 10s" at bounding box center [442, 178] width 21 height 9
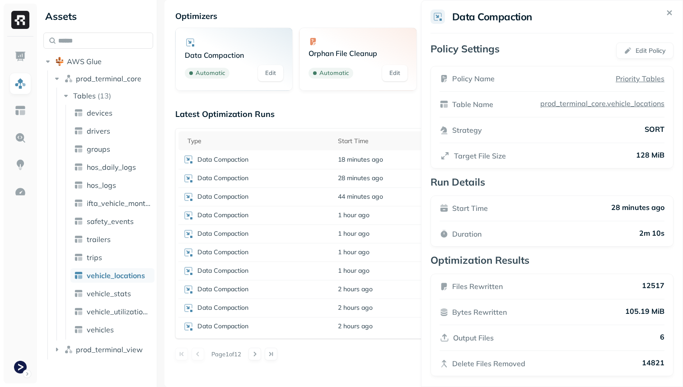
click at [387, 162] on html "Assets AWS Glue prod_terminal_core Tables ( 13 ) devices drivers groups hos_dai…" at bounding box center [341, 193] width 683 height 387
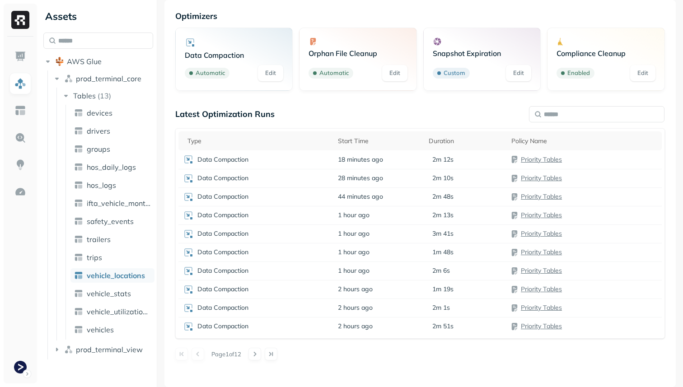
click at [387, 162] on td "18 minutes ago" at bounding box center [378, 159] width 91 height 19
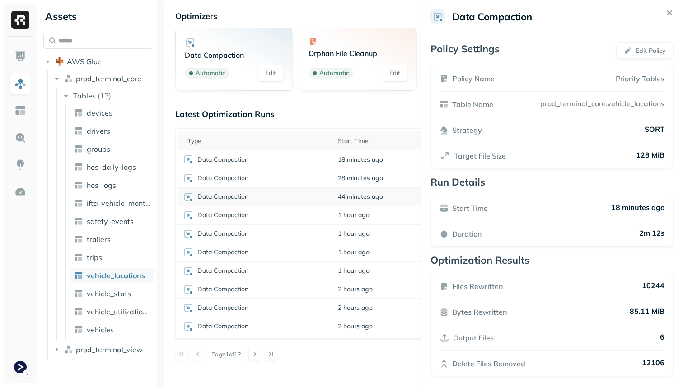
click at [349, 197] on html "Assets AWS Glue prod_terminal_core Tables ( 13 ) devices drivers groups hos_dai…" at bounding box center [341, 193] width 683 height 387
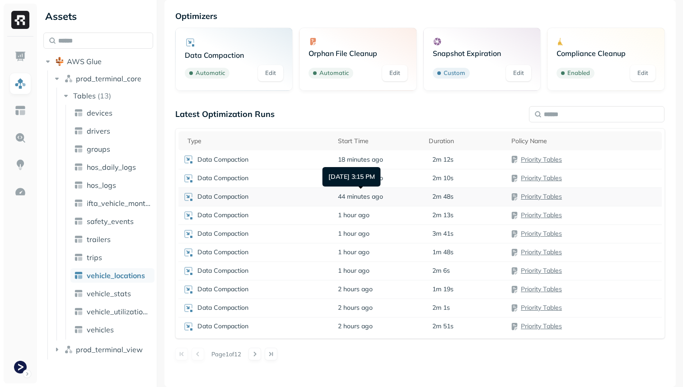
click at [349, 197] on span "44 minutes ago" at bounding box center [360, 196] width 45 height 9
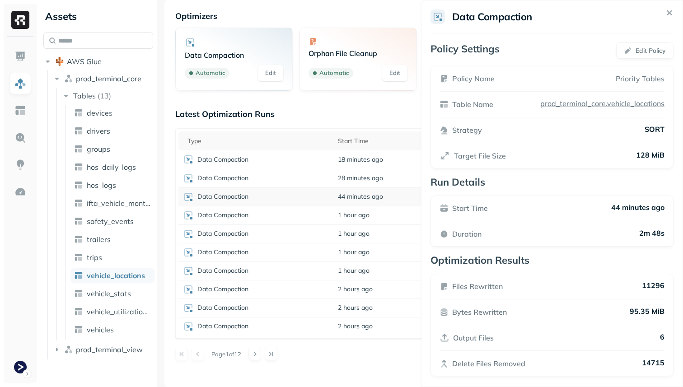
click at [359, 197] on html "Assets AWS Glue prod_terminal_core Tables ( 13 ) devices drivers groups hos_dai…" at bounding box center [341, 193] width 683 height 387
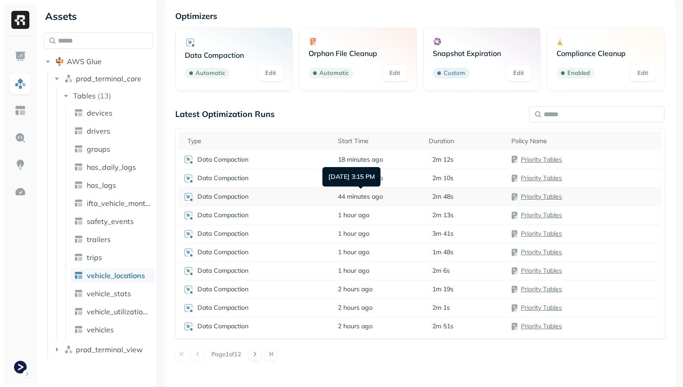
click at [359, 197] on span "44 minutes ago" at bounding box center [360, 196] width 45 height 9
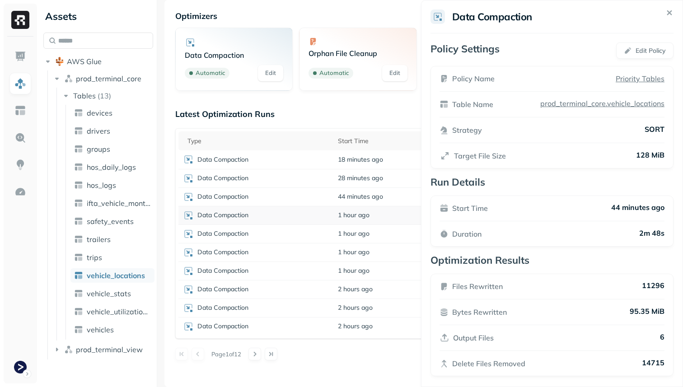
click at [358, 221] on html "Assets AWS Glue prod_terminal_core Tables ( 13 ) devices drivers groups hos_dai…" at bounding box center [341, 193] width 683 height 387
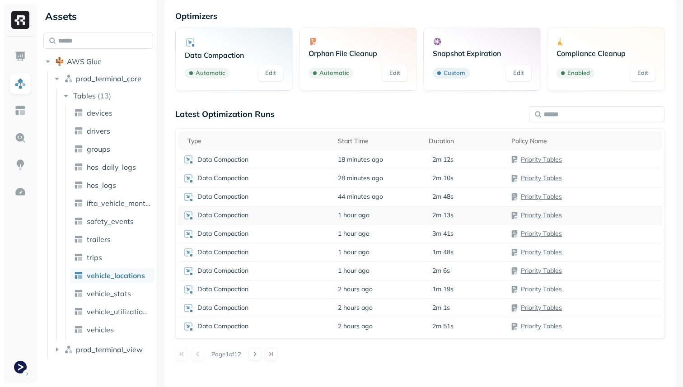
click at [357, 221] on td "1 hour ago" at bounding box center [378, 215] width 91 height 19
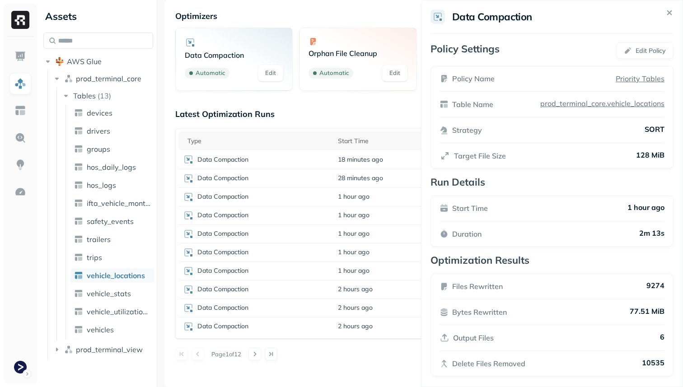
click at [358, 235] on html "Assets AWS Glue prod_terminal_core Tables ( 13 ) devices drivers groups hos_dai…" at bounding box center [341, 193] width 683 height 387
click at [358, 235] on span "1 hour ago" at bounding box center [354, 233] width 32 height 9
click at [354, 166] on html "Assets AWS Glue prod_terminal_core Tables ( 13 ) devices drivers groups hos_dai…" at bounding box center [341, 193] width 683 height 387
click at [354, 166] on td "18 minutes ago" at bounding box center [378, 159] width 91 height 19
click at [148, 6] on html "Assets AWS Glue prod_terminal_core Tables ( 13 ) devices drivers groups hos_dai…" at bounding box center [341, 193] width 683 height 387
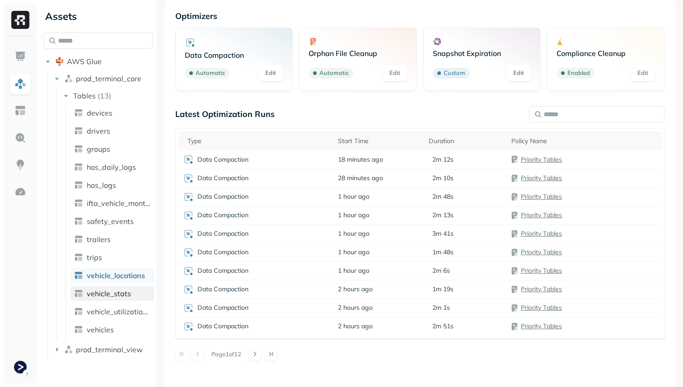
click at [122, 288] on link "vehicle_stats" at bounding box center [112, 293] width 84 height 14
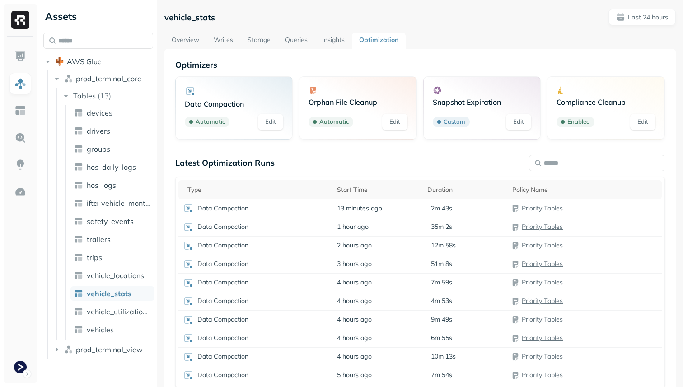
click at [260, 46] on link "Storage" at bounding box center [258, 41] width 37 height 16
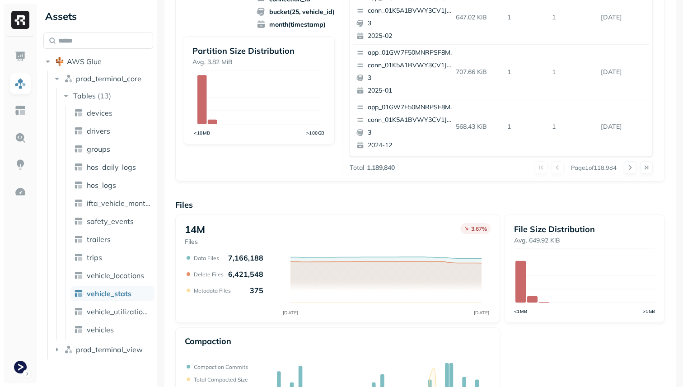
scroll to position [303, 0]
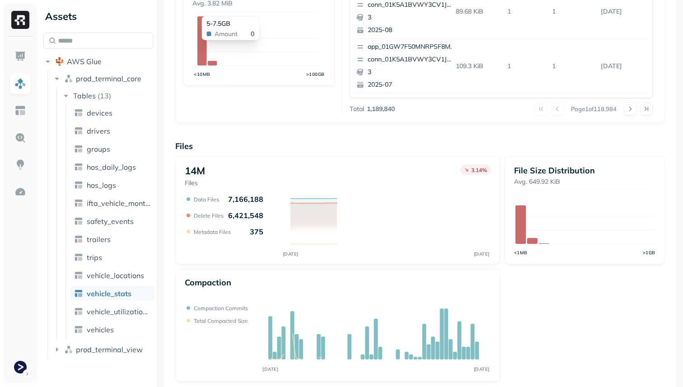
scroll to position [303, 0]
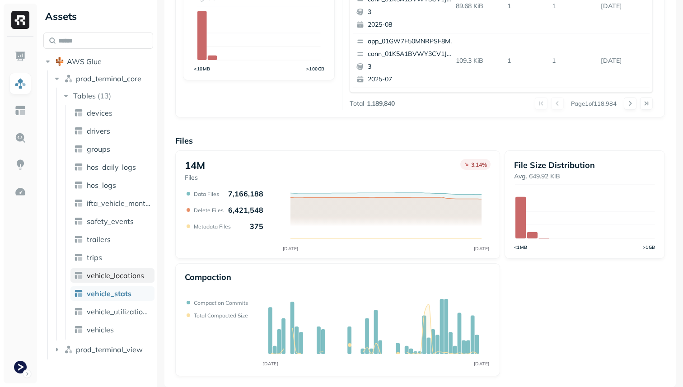
click at [127, 279] on span "vehicle_locations" at bounding box center [115, 275] width 57 height 9
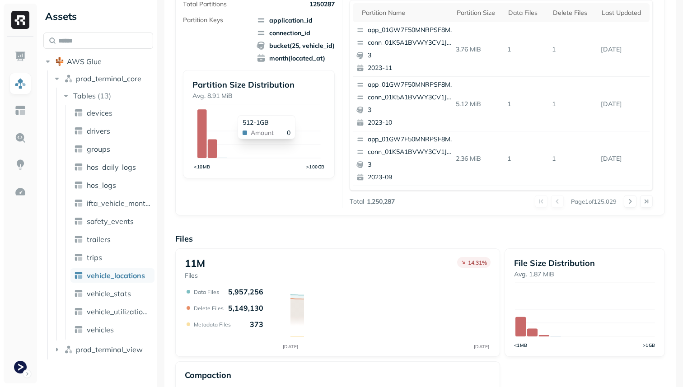
scroll to position [303, 0]
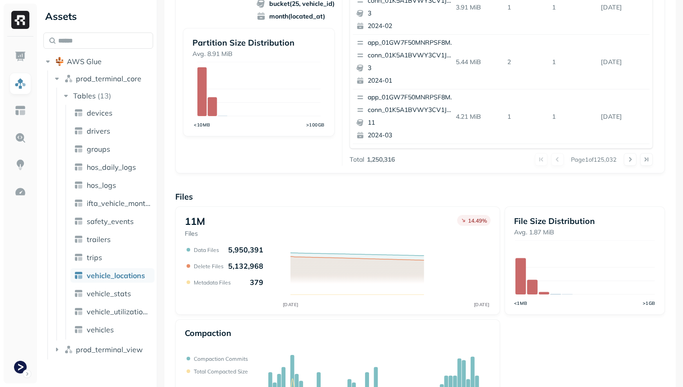
scroll to position [303, 0]
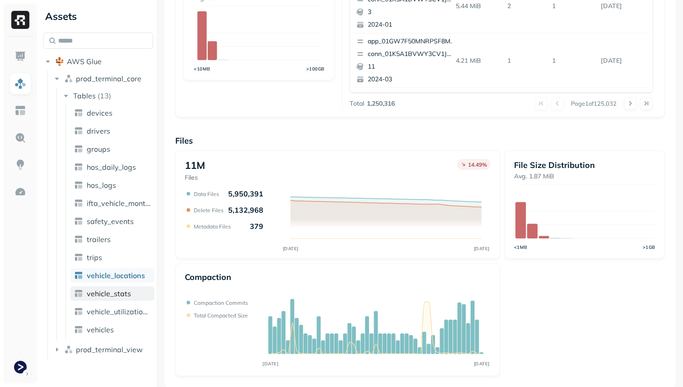
click at [132, 291] on link "vehicle_stats" at bounding box center [112, 293] width 84 height 14
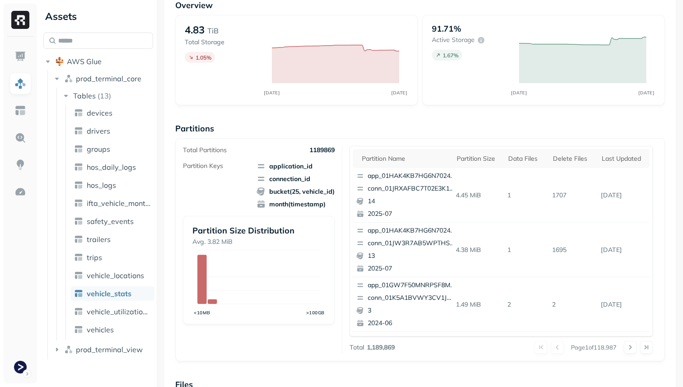
scroll to position [303, 0]
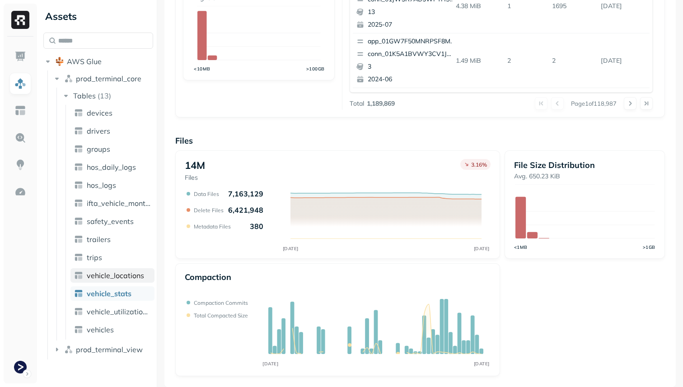
click at [129, 279] on span "vehicle_locations" at bounding box center [115, 275] width 57 height 9
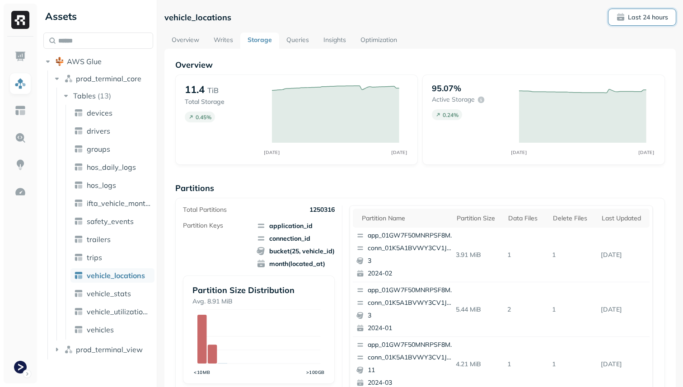
click at [650, 17] on p "Last 24 hours" at bounding box center [648, 17] width 40 height 9
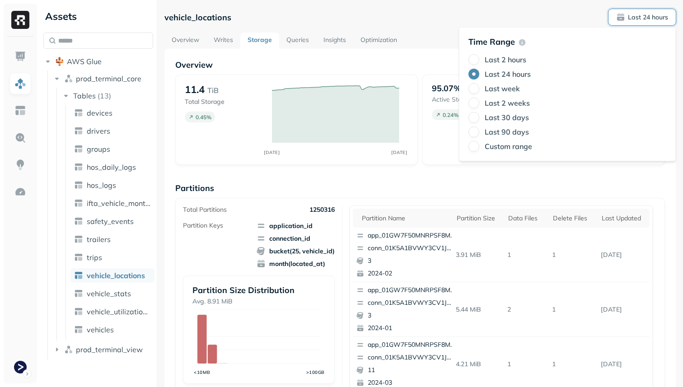
click at [512, 102] on label "Last 2 weeks" at bounding box center [506, 102] width 45 height 9
click at [479, 102] on button "Last 2 weeks" at bounding box center [473, 103] width 11 height 11
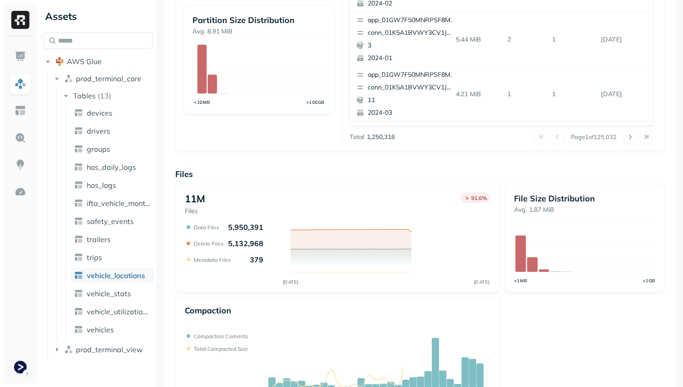
scroll to position [303, 0]
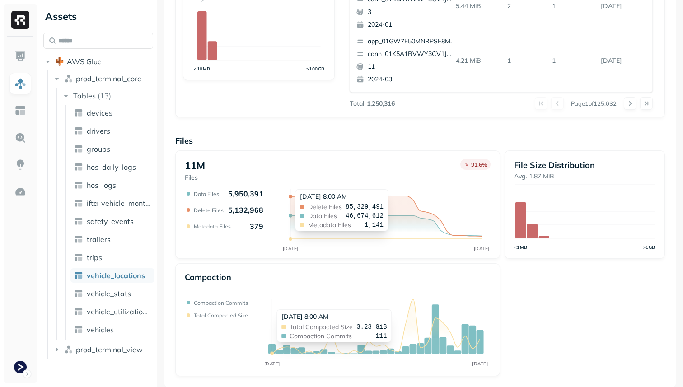
type button "7"
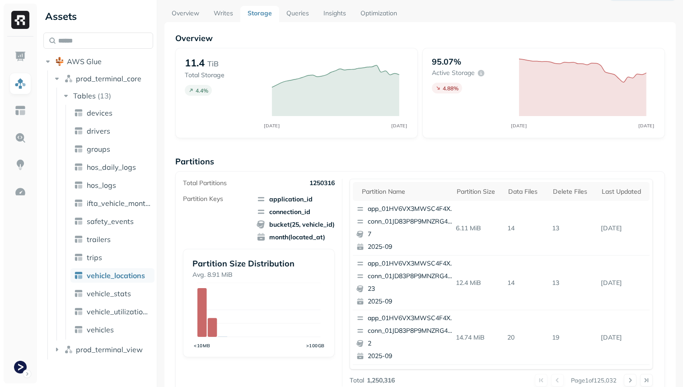
scroll to position [0, 0]
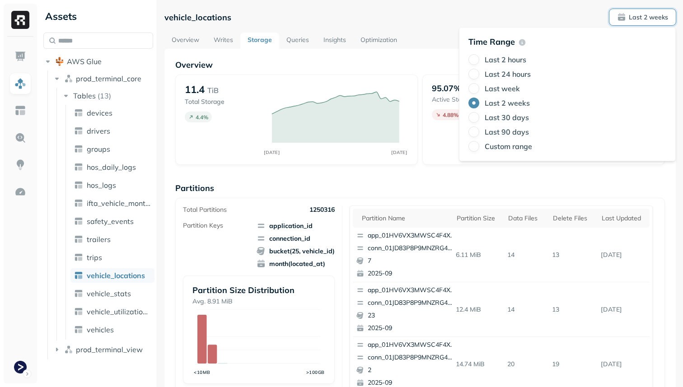
click at [620, 17] on span "Last 2 weeks" at bounding box center [642, 17] width 51 height 9
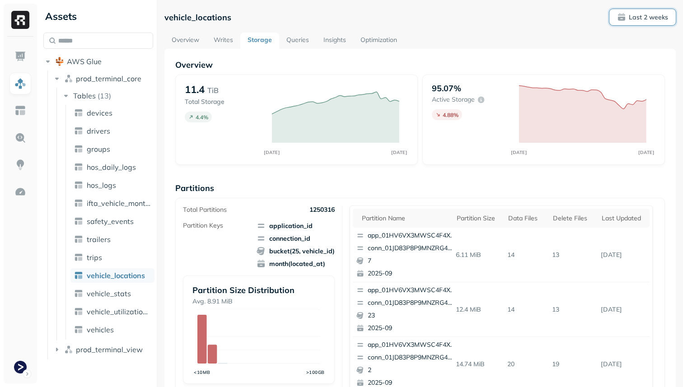
click at [641, 24] on button "Last 2 weeks" at bounding box center [642, 17] width 66 height 16
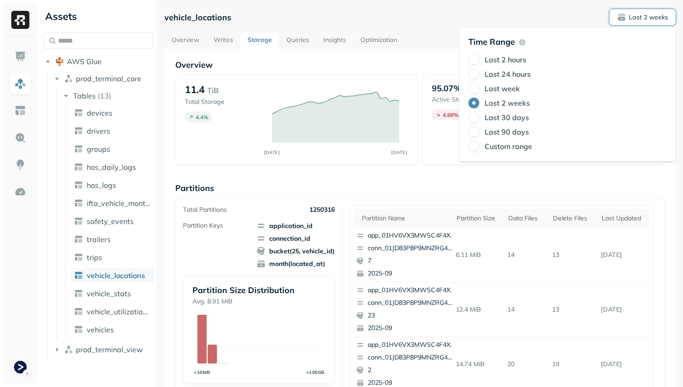
click at [511, 60] on label "Last 2 hours" at bounding box center [505, 59] width 42 height 9
click at [479, 60] on button "Last 2 hours" at bounding box center [473, 59] width 11 height 11
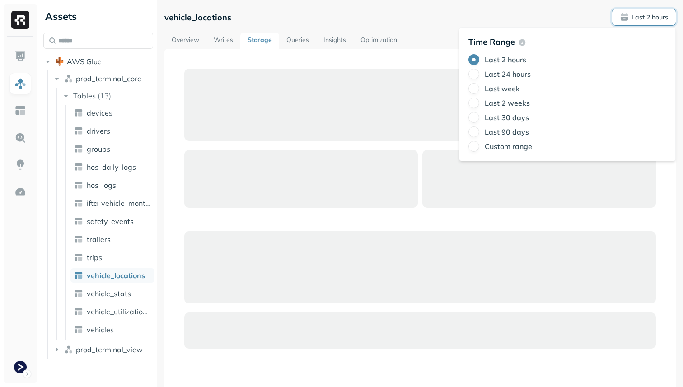
type button "1"
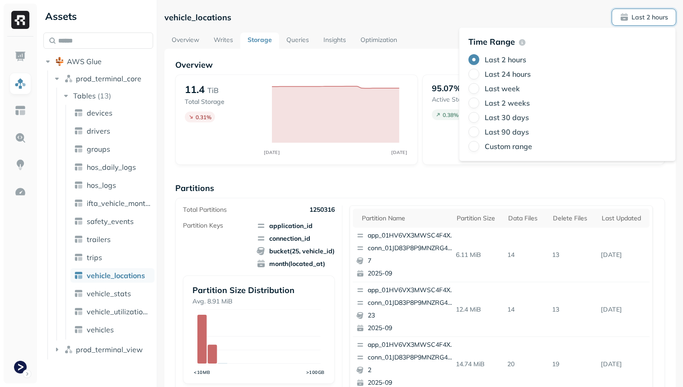
click at [463, 16] on div "vehicle_locations Last 2 hours" at bounding box center [419, 17] width 511 height 16
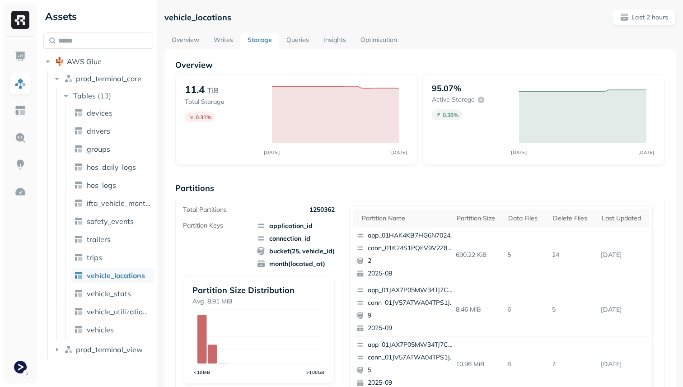
click at [195, 39] on link "Overview" at bounding box center [185, 41] width 42 height 16
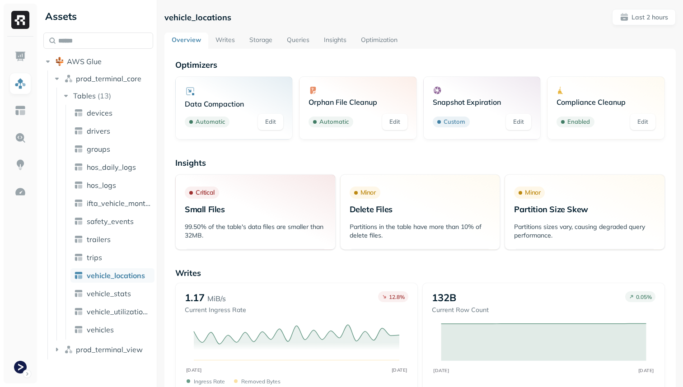
click at [223, 39] on link "Writes" at bounding box center [225, 41] width 34 height 16
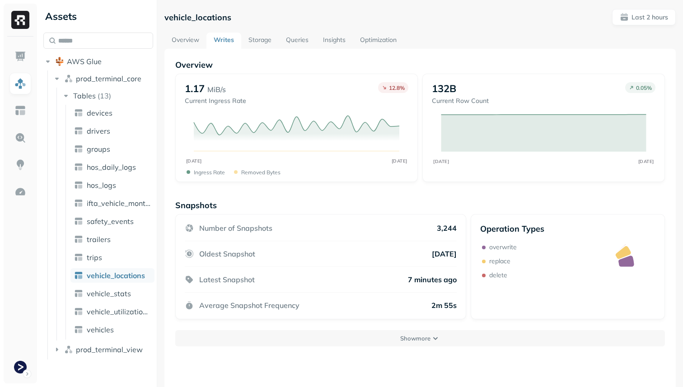
click at [250, 35] on link "Storage" at bounding box center [259, 41] width 37 height 16
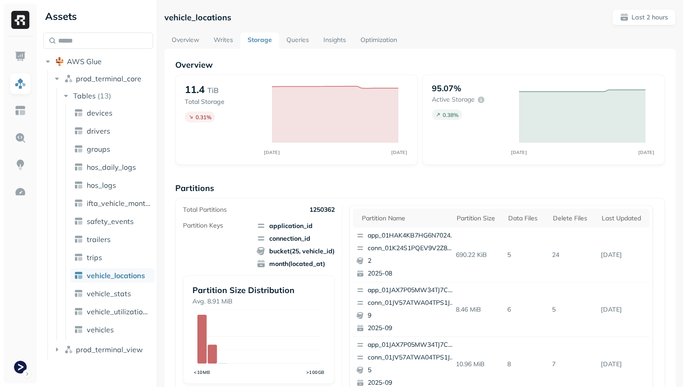
click at [229, 41] on link "Writes" at bounding box center [223, 41] width 34 height 16
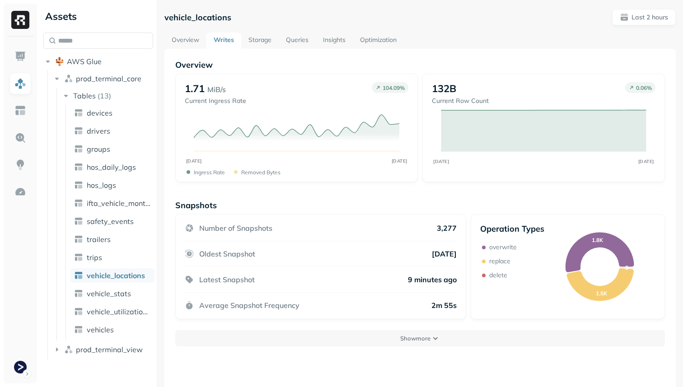
click at [271, 42] on link "Storage" at bounding box center [259, 41] width 37 height 16
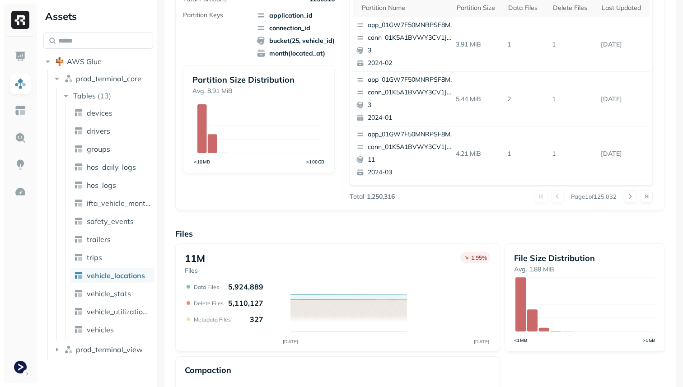
scroll to position [303, 0]
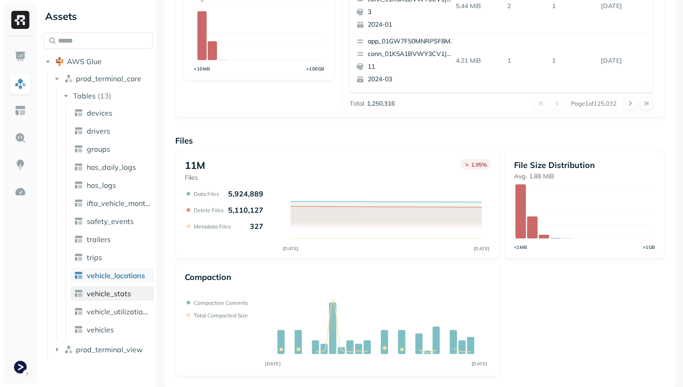
click at [101, 292] on span "vehicle_stats" at bounding box center [109, 293] width 44 height 9
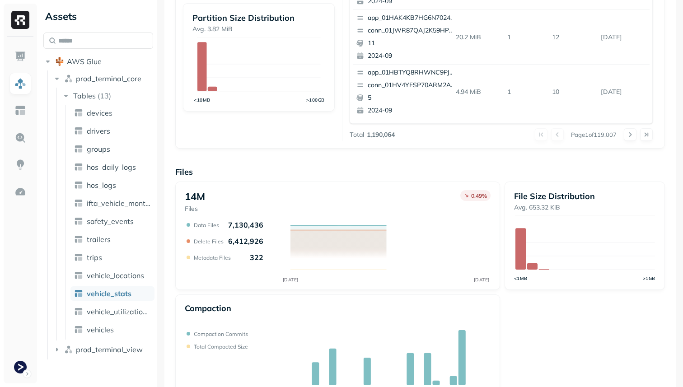
scroll to position [303, 0]
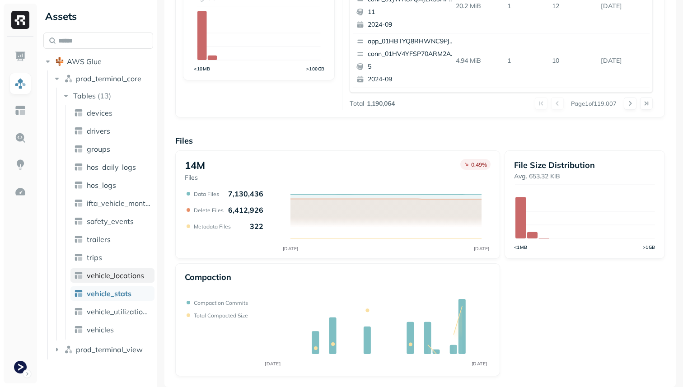
click at [142, 278] on span "vehicle_locations" at bounding box center [115, 275] width 57 height 9
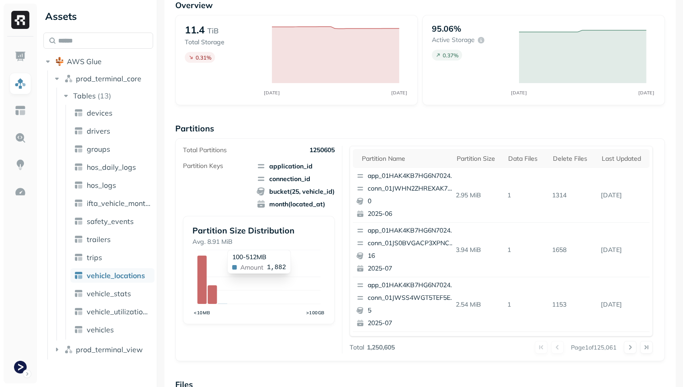
scroll to position [303, 0]
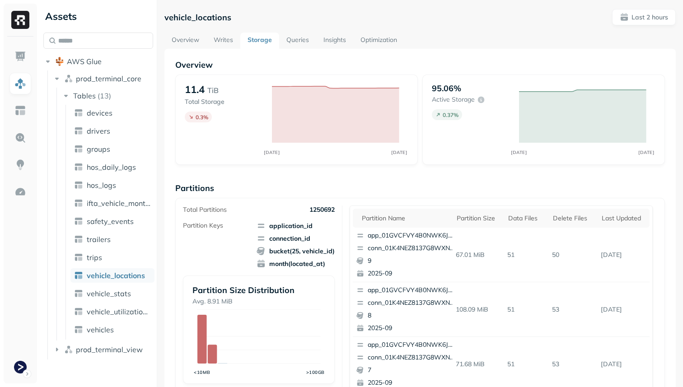
scroll to position [303, 0]
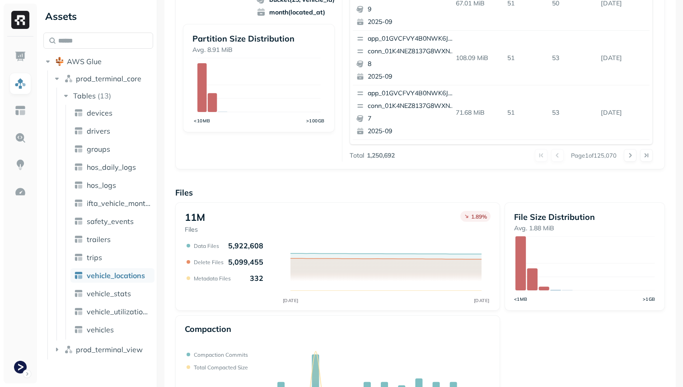
scroll to position [303, 0]
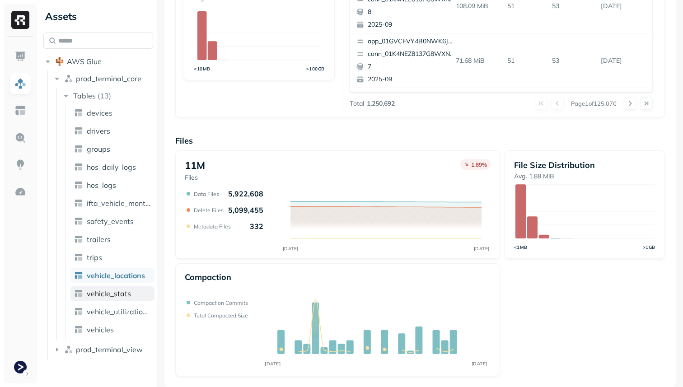
click at [121, 291] on span "vehicle_stats" at bounding box center [109, 293] width 44 height 9
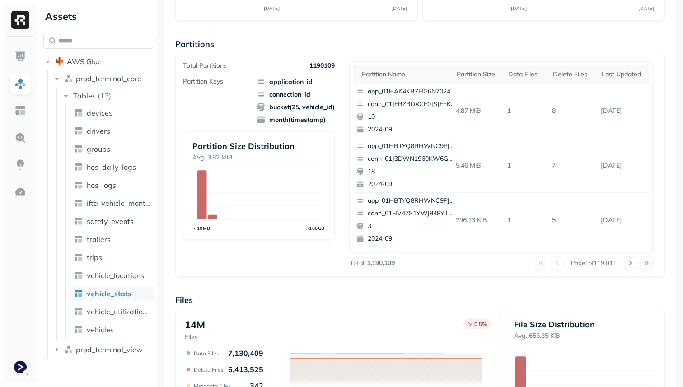
scroll to position [303, 0]
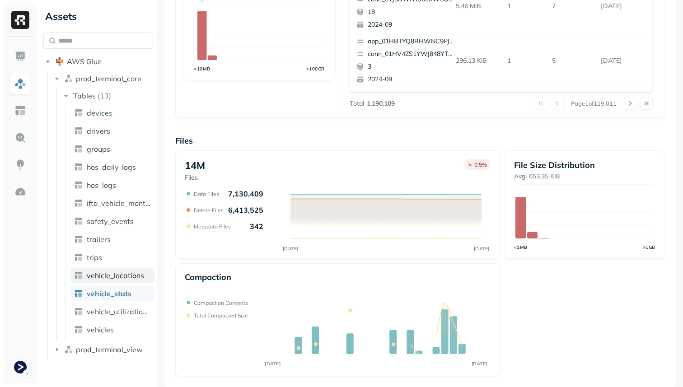
click at [105, 279] on span "vehicle_locations" at bounding box center [115, 275] width 57 height 9
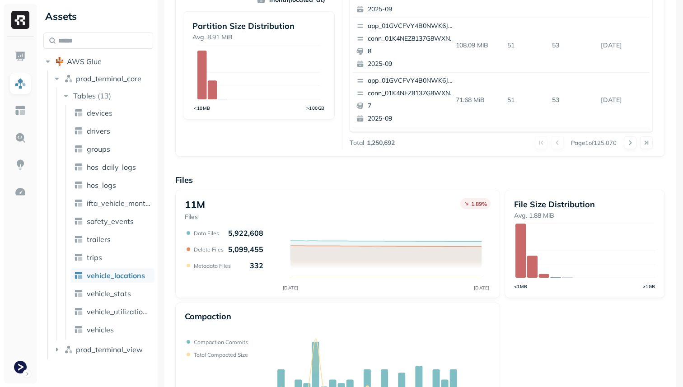
scroll to position [303, 0]
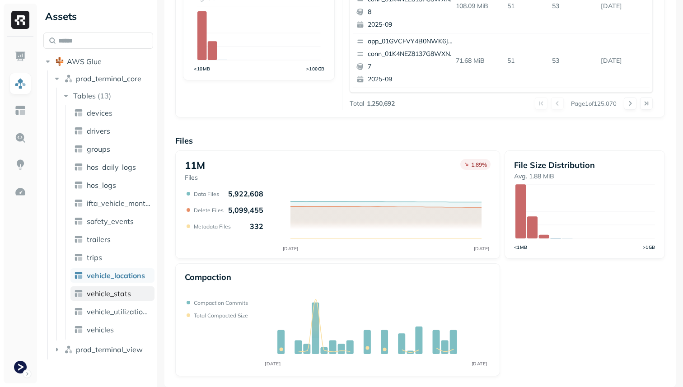
click at [123, 294] on span "vehicle_stats" at bounding box center [109, 293] width 44 height 9
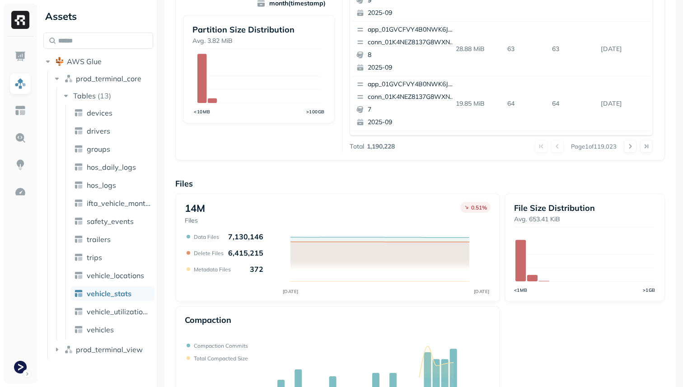
scroll to position [303, 0]
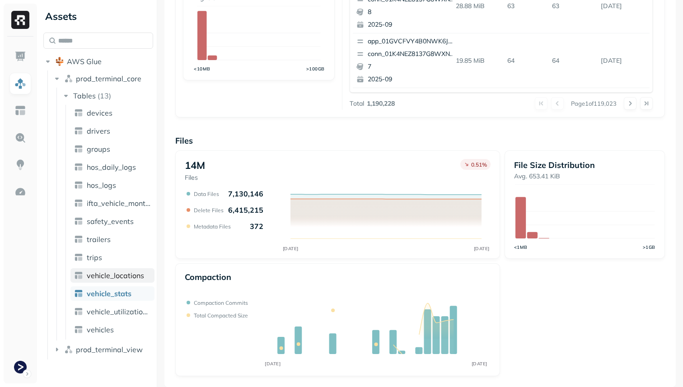
click at [129, 281] on link "vehicle_locations" at bounding box center [112, 275] width 84 height 14
